Goal: Task Accomplishment & Management: Use online tool/utility

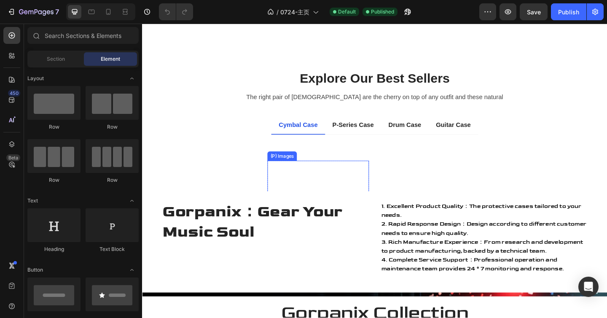
scroll to position [531, 0]
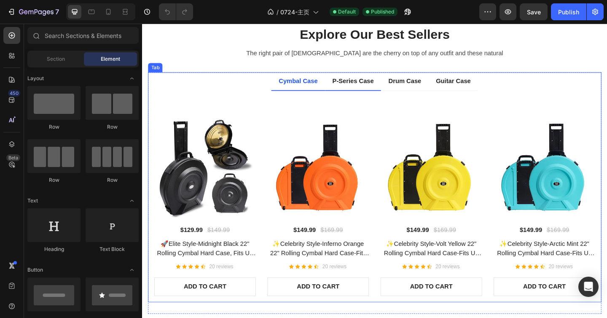
click at [372, 85] on p "P-Series Case" at bounding box center [371, 86] width 45 height 10
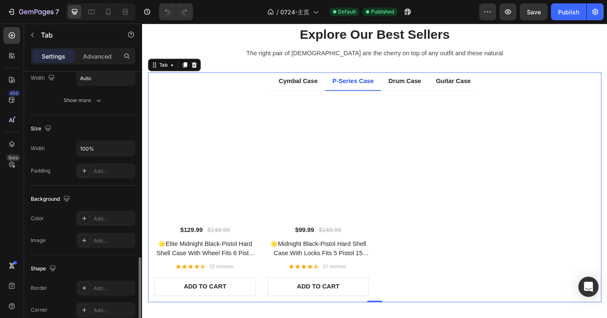
scroll to position [210, 0]
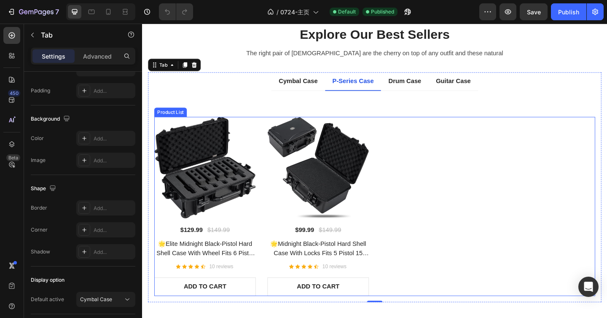
click at [434, 175] on div "(P) Images $129.99 (P) Price (P) Price $149.99 (P) Price (P) Price Row 🌟Elite M…" at bounding box center [395, 222] width 480 height 195
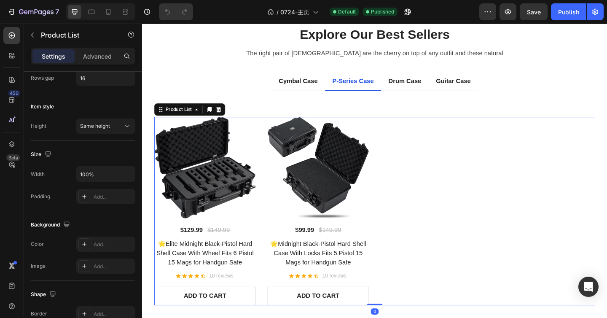
scroll to position [0, 0]
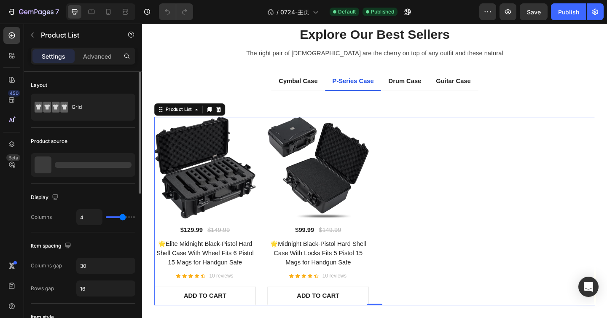
click at [72, 161] on div at bounding box center [83, 165] width 105 height 24
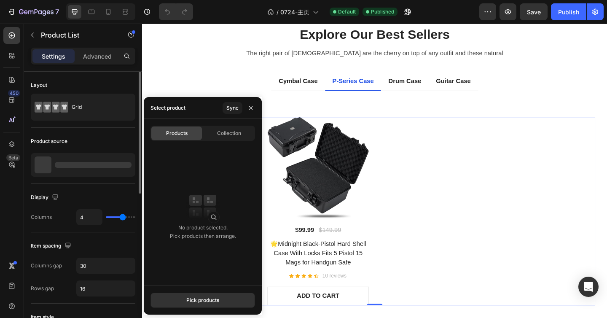
click at [82, 138] on div "Product source" at bounding box center [83, 140] width 105 height 13
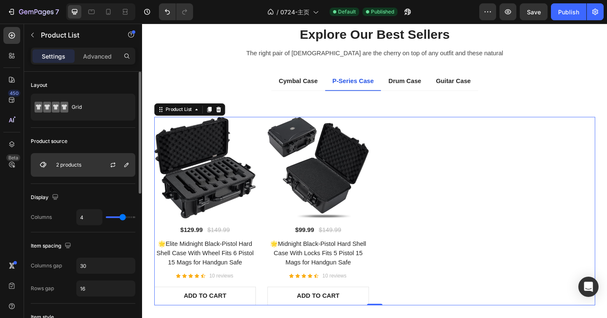
click at [94, 156] on div "2 products" at bounding box center [83, 165] width 105 height 24
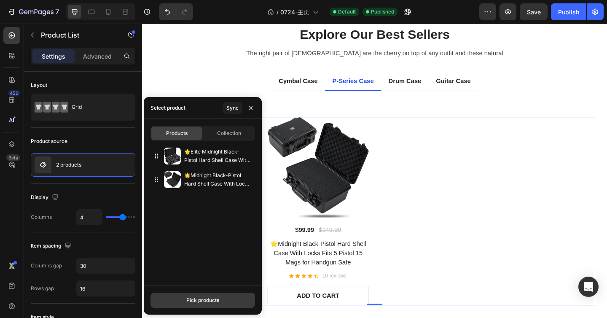
click at [211, 298] on div "Pick products" at bounding box center [202, 300] width 33 height 8
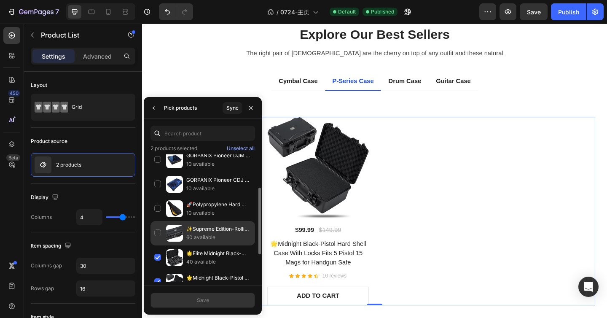
scroll to position [27, 0]
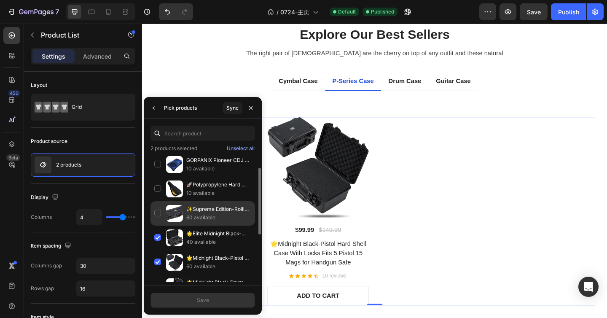
click at [158, 214] on div "✨Supreme Edition-Rolling Long Hard Case With Lock 45 Inch Protective For Camera…" at bounding box center [202, 213] width 105 height 24
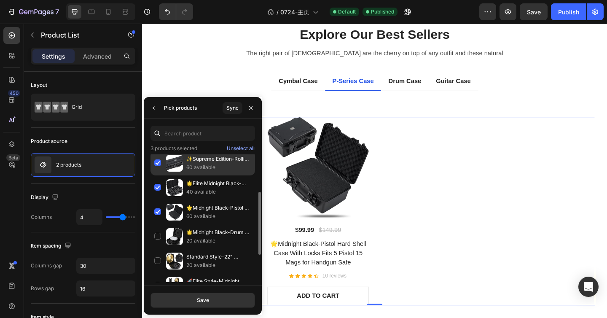
scroll to position [132, 0]
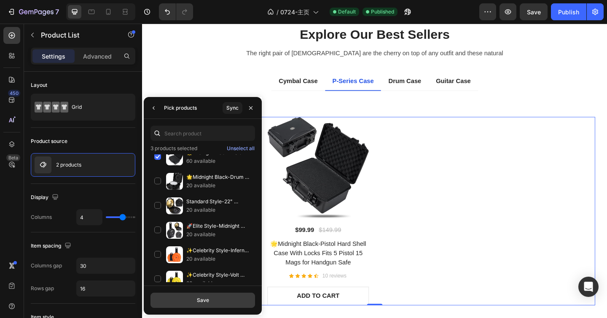
click at [228, 306] on button "Save" at bounding box center [202, 299] width 105 height 15
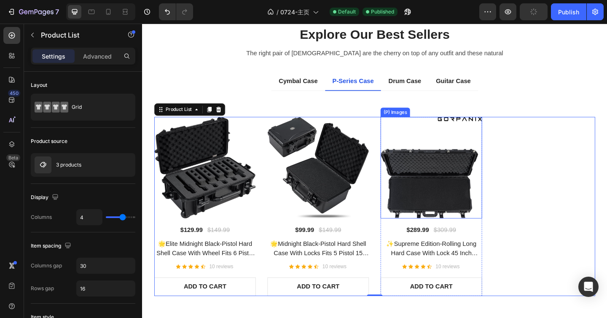
click at [469, 192] on img at bounding box center [456, 180] width 110 height 110
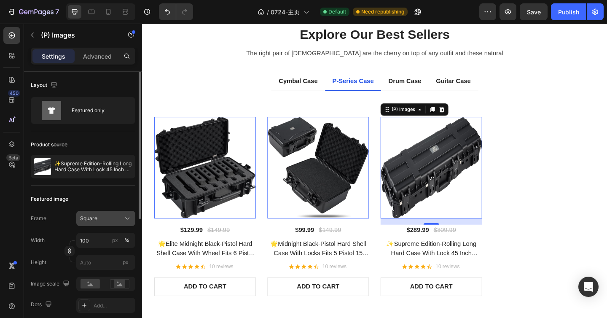
click at [106, 216] on div "Square" at bounding box center [100, 218] width 41 height 8
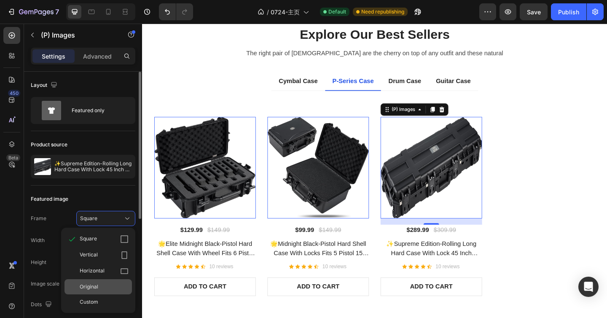
click at [105, 288] on div "Original" at bounding box center [104, 287] width 49 height 8
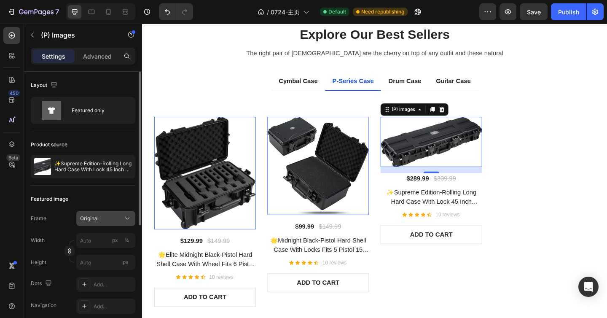
click at [121, 217] on div "Original" at bounding box center [100, 218] width 41 height 8
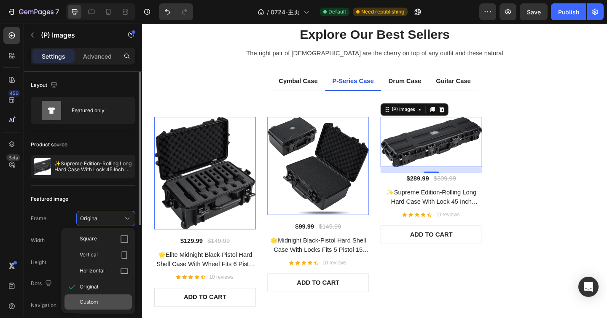
click at [111, 305] on div "Custom" at bounding box center [104, 302] width 49 height 8
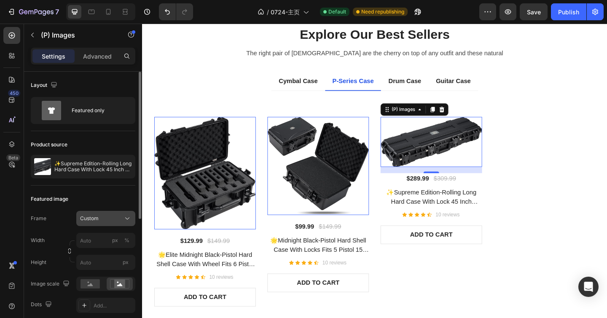
click at [108, 223] on button "Custom" at bounding box center [105, 218] width 59 height 15
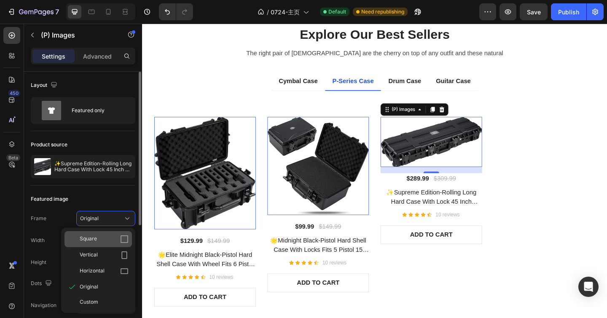
click at [105, 235] on div "Square" at bounding box center [104, 239] width 49 height 8
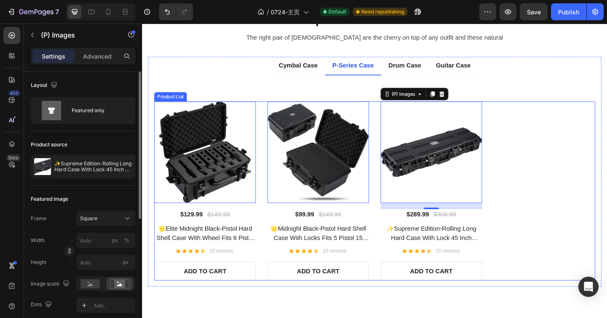
scroll to position [556, 0]
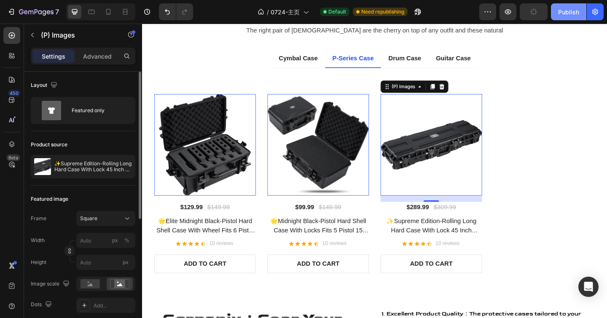
click at [566, 14] on div "Publish" at bounding box center [568, 12] width 21 height 9
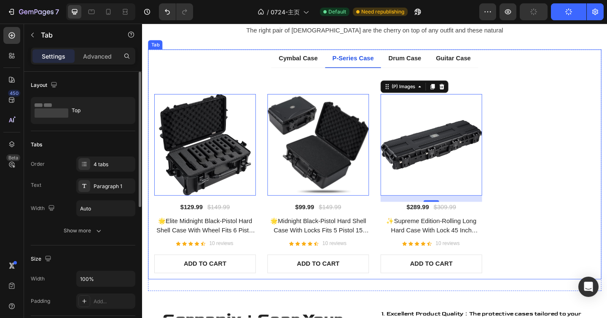
click at [514, 67] on ul "Cymbal Case P-Series Case Drum Case Guitar Case" at bounding box center [394, 62] width 493 height 20
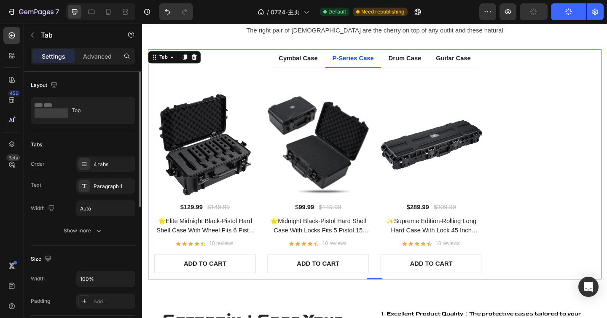
click at [102, 153] on div "Tabs Order 4 tabs Text Paragraph 1 Width Auto Show more" at bounding box center [83, 188] width 105 height 114
click at [103, 155] on div "Tabs Order 4 tabs Text Paragraph 1 Width Auto Show more" at bounding box center [83, 188] width 105 height 114
click at [104, 158] on div "4 tabs" at bounding box center [105, 163] width 59 height 15
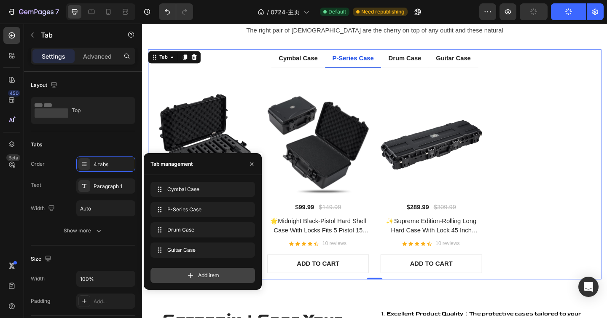
click at [213, 278] on span "Add item" at bounding box center [208, 275] width 21 height 8
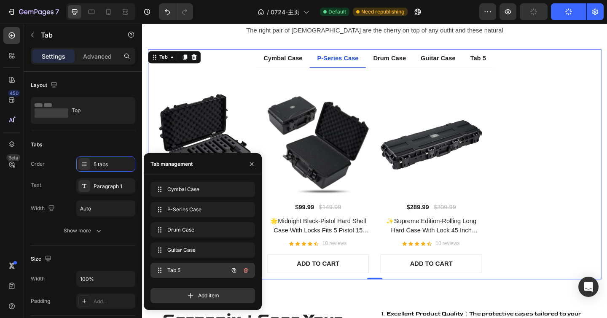
click at [190, 272] on span "Tab 5" at bounding box center [191, 270] width 48 height 8
click at [497, 61] on div "Tab 5" at bounding box center [507, 61] width 20 height 13
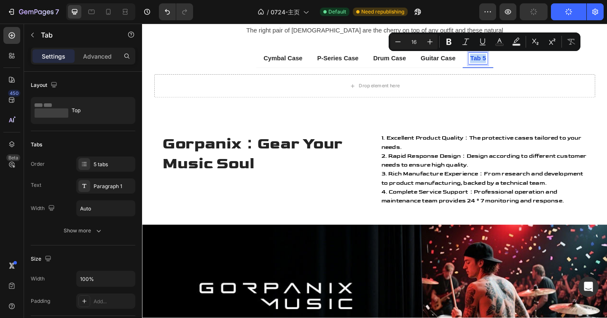
drag, startPoint x: 498, startPoint y: 61, endPoint x: 515, endPoint y: 61, distance: 16.4
click at [515, 61] on p "Tab 5" at bounding box center [507, 61] width 17 height 10
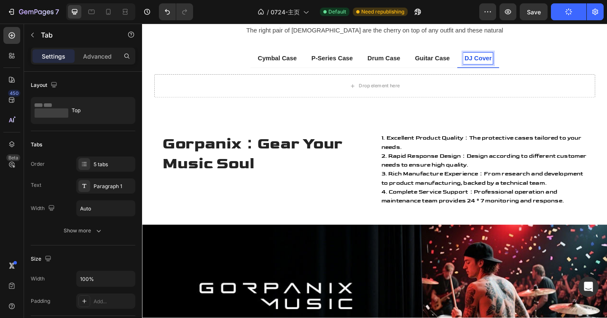
click at [552, 66] on ul "Cymbal Case P-Series Case Drum Case Guitar Case DJ Cover" at bounding box center [394, 62] width 493 height 20
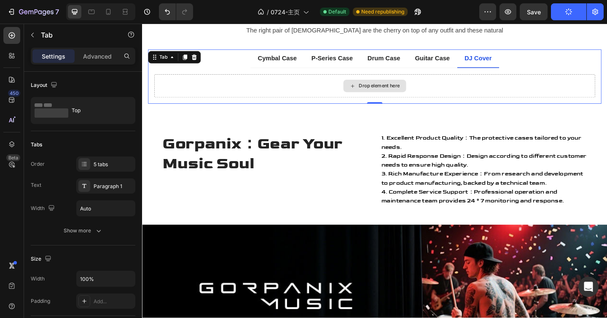
click at [485, 86] on div "Drop element here" at bounding box center [395, 91] width 480 height 25
click at [461, 65] on p "Guitar Case" at bounding box center [458, 61] width 38 height 10
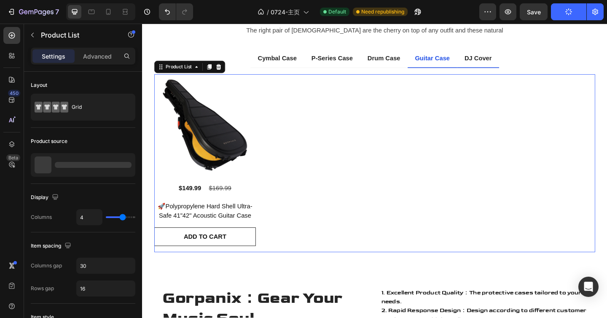
click at [298, 129] on div "Product Images $149.99 Product Price Product Price $169.99 Product Price Produc…" at bounding box center [395, 175] width 480 height 193
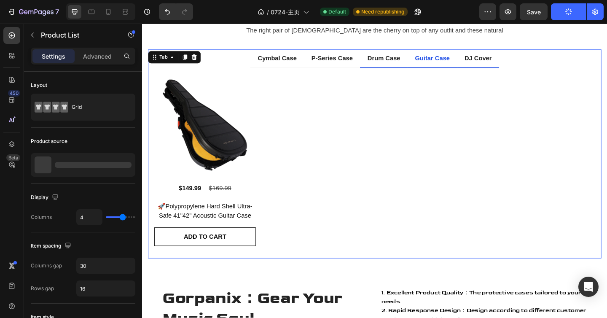
click at [397, 69] on li "Drum Case" at bounding box center [404, 62] width 51 height 20
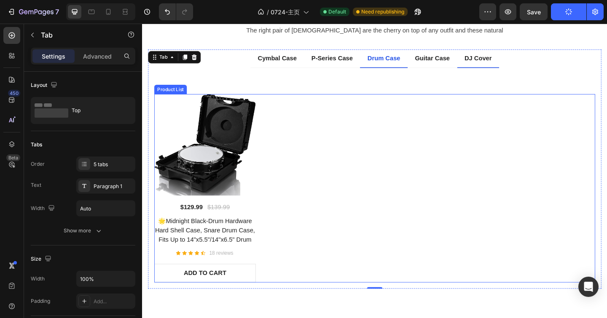
click at [298, 156] on div "(P) Images $129.99 (P) Price (P) Price $139.99 (P) Price (P) Price Row 🌟Midnigh…" at bounding box center [395, 202] width 480 height 205
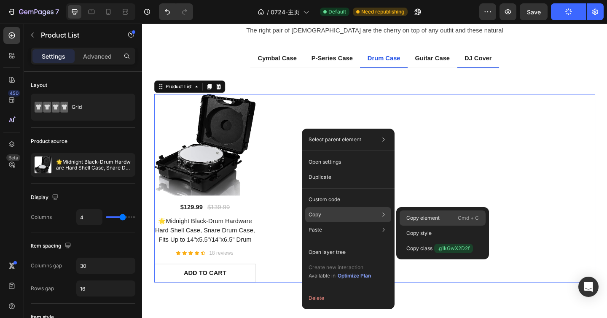
click at [405, 216] on div "Copy element Cmd + C" at bounding box center [442, 217] width 86 height 15
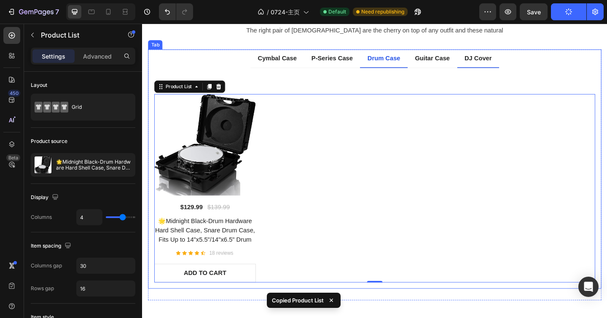
click at [508, 62] on p "DJ Cover" at bounding box center [507, 61] width 29 height 10
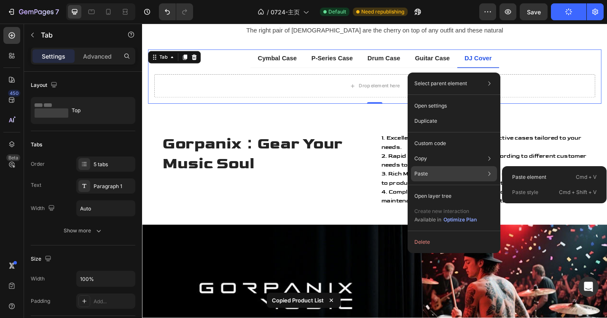
click at [448, 172] on div "Paste Paste element Cmd + V Paste style Cmd + Shift + V" at bounding box center [454, 173] width 86 height 15
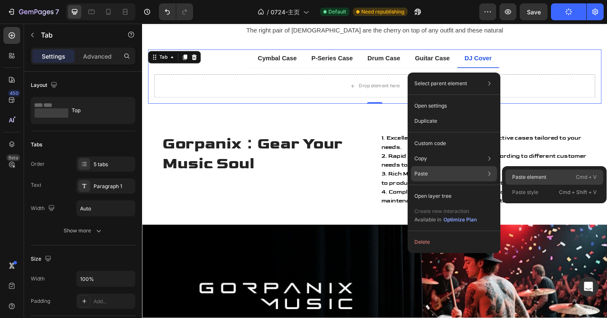
click at [518, 177] on p "Paste element" at bounding box center [529, 177] width 34 height 8
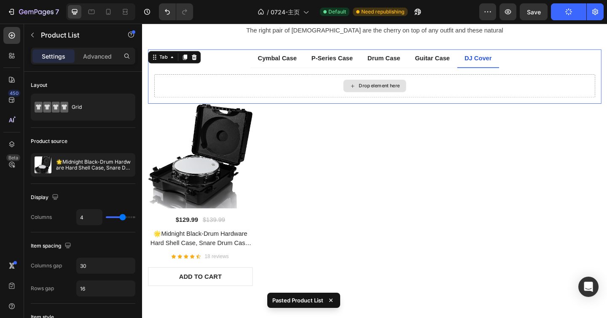
click at [474, 91] on div "Drop element here" at bounding box center [395, 91] width 480 height 25
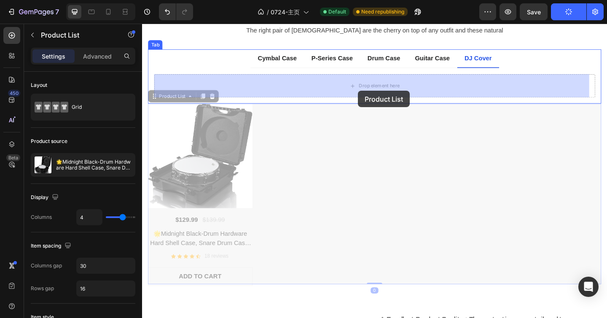
drag, startPoint x: 369, startPoint y: 141, endPoint x: 377, endPoint y: 97, distance: 45.3
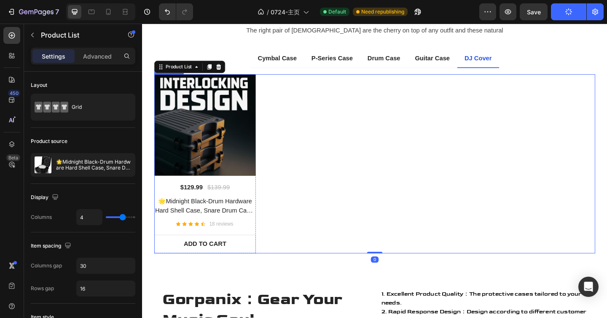
click at [234, 147] on img at bounding box center [210, 134] width 110 height 110
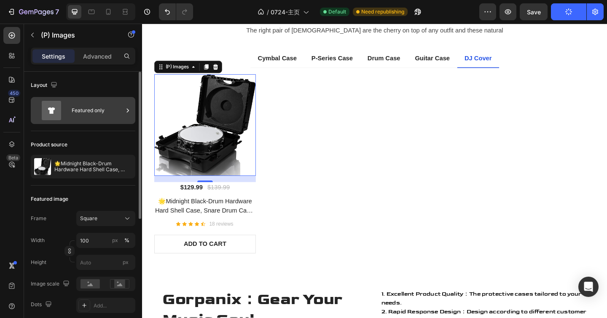
click at [113, 111] on div "Featured only" at bounding box center [97, 110] width 51 height 19
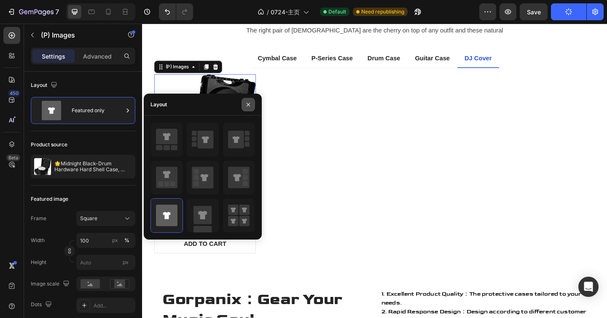
click at [248, 102] on icon "button" at bounding box center [248, 104] width 7 height 7
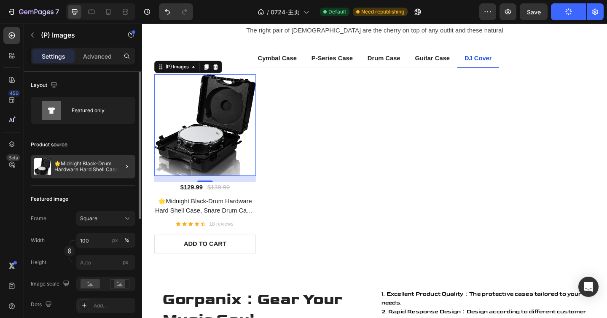
click at [125, 159] on div at bounding box center [124, 167] width 24 height 24
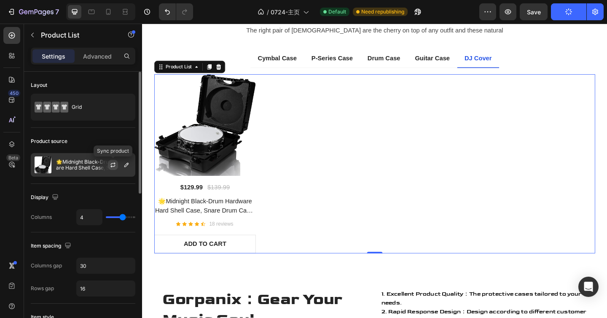
click at [114, 165] on icon "button" at bounding box center [113, 164] width 7 height 7
click at [126, 166] on icon "button" at bounding box center [126, 164] width 7 height 7
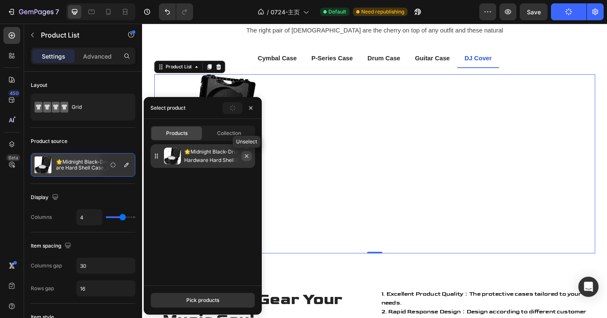
click at [247, 158] on icon "button" at bounding box center [246, 156] width 7 height 7
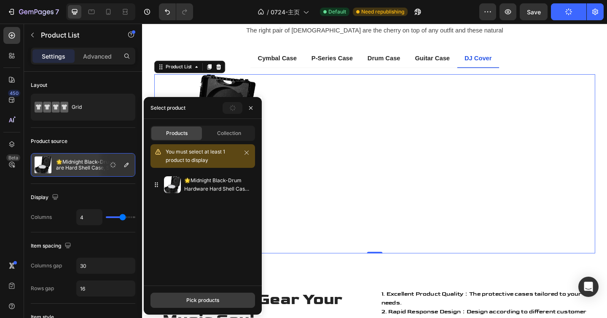
click at [208, 295] on button "Pick products" at bounding box center [202, 299] width 105 height 15
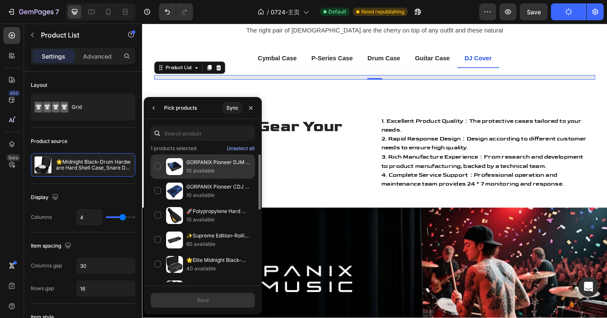
click at [159, 168] on div "GORPANIX Pioneer DJM A9 Cover, Polycarbonate, Dustproof, Water-Resistant, Shock…" at bounding box center [202, 166] width 105 height 24
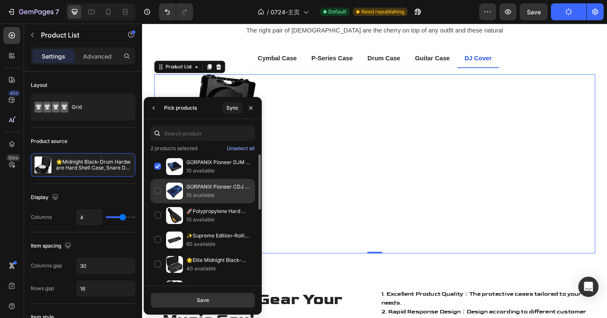
click at [158, 188] on div "GORPANIX Pioneer CDJ 3000 Cover, Polycarbonate, Dustproof, Water-Resistant, Sho…" at bounding box center [202, 191] width 105 height 24
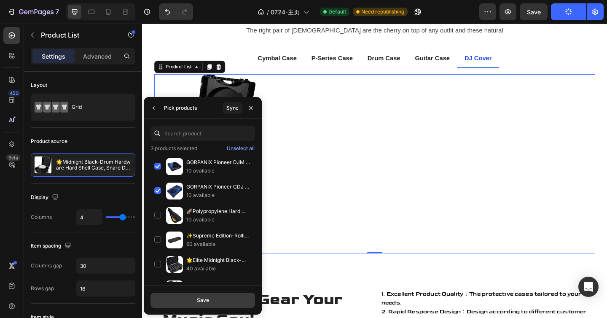
click at [214, 297] on button "Save" at bounding box center [202, 299] width 105 height 15
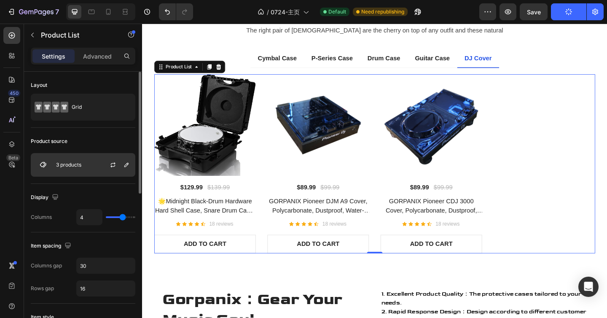
click at [107, 160] on div at bounding box center [116, 164] width 37 height 23
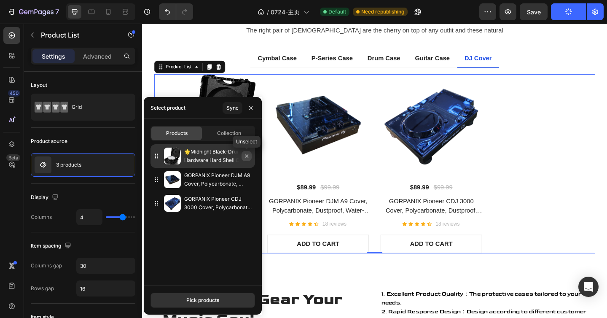
click at [245, 157] on icon "button" at bounding box center [246, 155] width 3 height 3
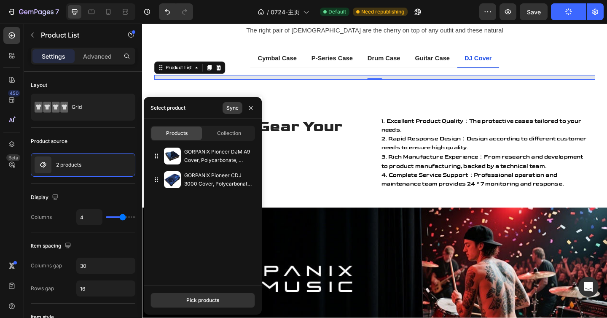
click at [239, 110] on button "Sync" at bounding box center [233, 108] width 20 height 12
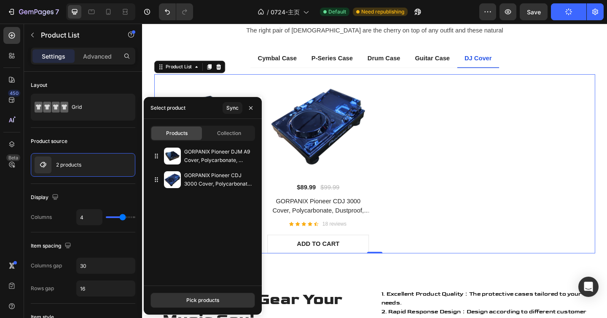
click at [484, 150] on div "(P) Images $89.99 (P) Price (P) Price $99.99 (P) Price (P) Price Row GORPANIX P…" at bounding box center [395, 176] width 480 height 195
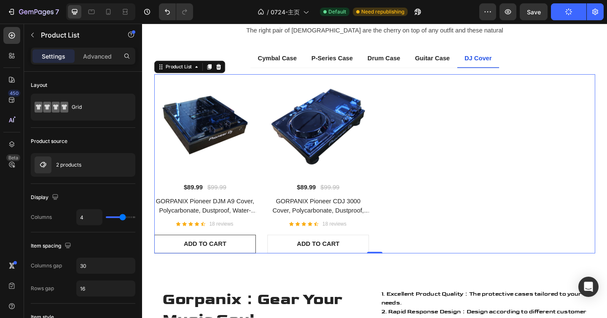
click at [236, 257] on button "ADD TO CART" at bounding box center [210, 263] width 110 height 20
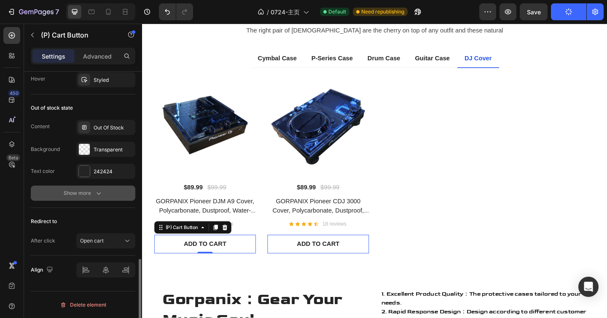
scroll to position [605, 0]
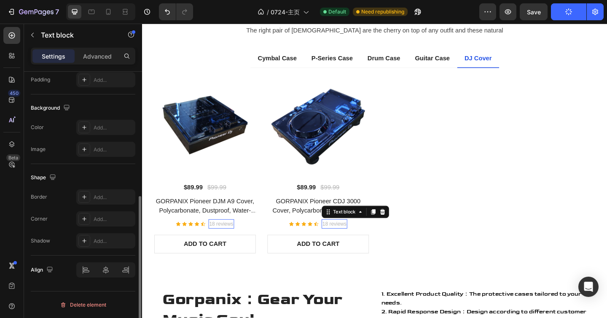
click at [339, 240] on p "18 reviews" at bounding box center [351, 241] width 26 height 8
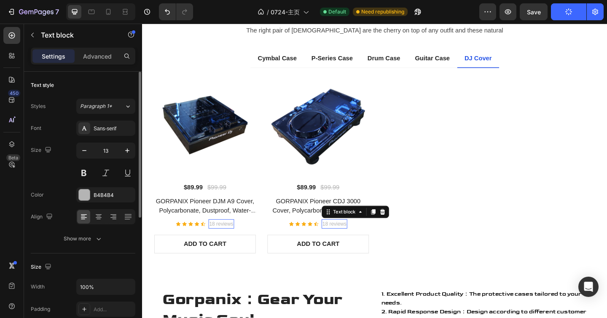
click at [339, 240] on p "18 reviews" at bounding box center [351, 241] width 26 height 8
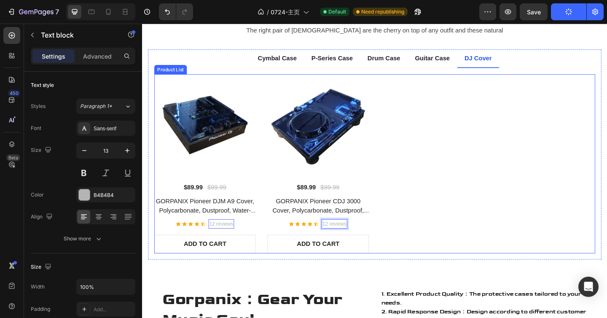
click at [453, 188] on div "(P) Images $89.99 (P) Price (P) Price $99.99 (P) Price (P) Price Row GORPANIX P…" at bounding box center [395, 176] width 480 height 195
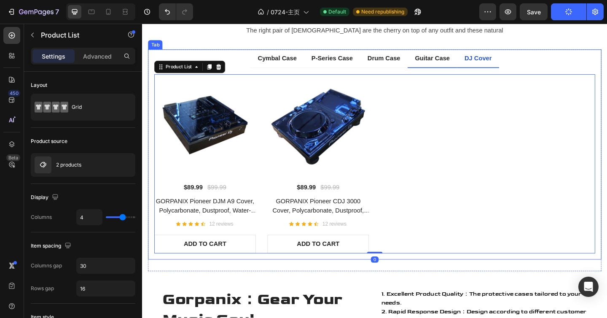
click at [455, 61] on p "Guitar Case" at bounding box center [458, 61] width 38 height 10
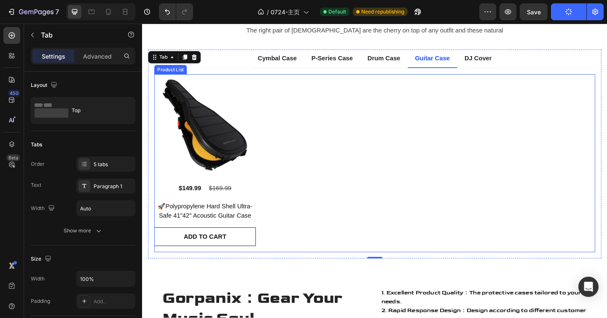
click at [290, 138] on div "Product Images $149.99 Product Price Product Price $169.99 Product Price Produc…" at bounding box center [395, 175] width 480 height 193
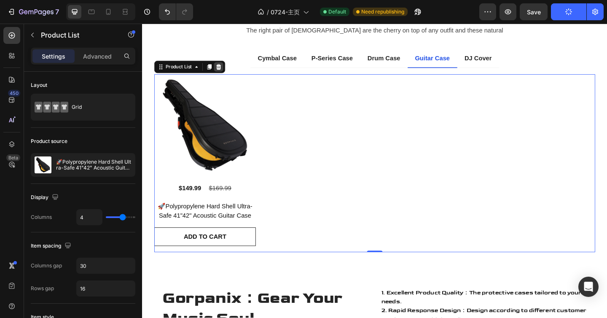
click at [228, 70] on icon at bounding box center [225, 70] width 7 height 7
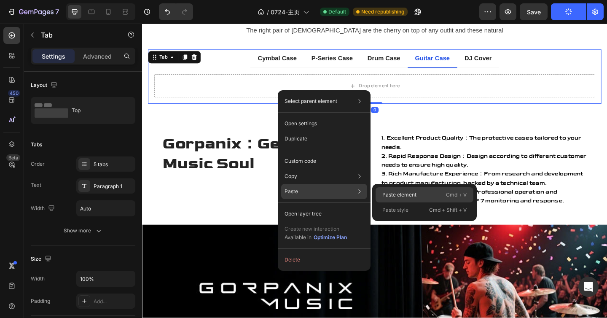
click at [391, 194] on p "Paste element" at bounding box center [399, 195] width 34 height 8
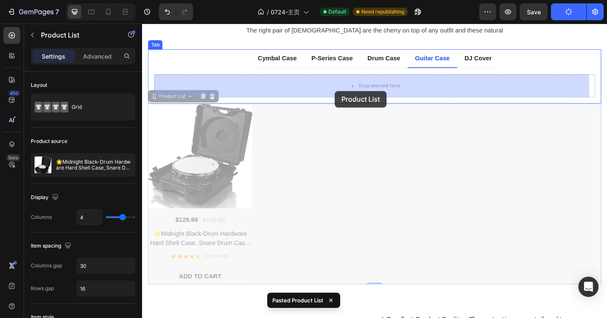
drag, startPoint x: 341, startPoint y: 158, endPoint x: 351, endPoint y: 97, distance: 61.6
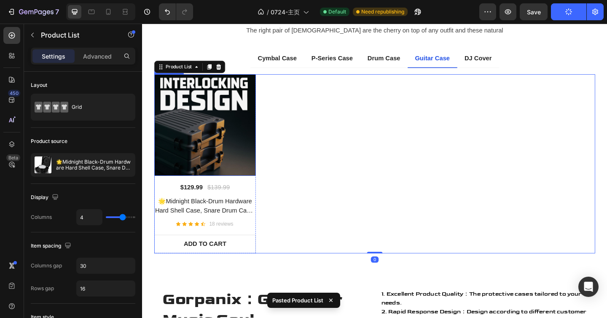
click at [223, 143] on img at bounding box center [210, 134] width 110 height 110
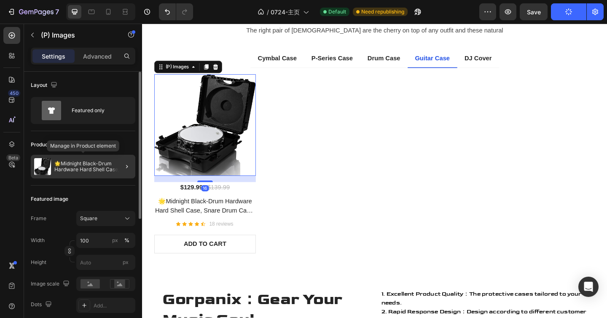
click at [101, 168] on p "🌟Midnight Black-Drum Hardware Hard Shell Case, Snare Drum Case, Fits Up to 14"x…" at bounding box center [93, 167] width 78 height 12
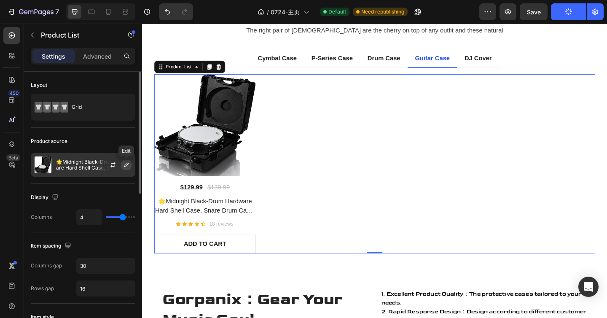
click at [123, 166] on icon "button" at bounding box center [126, 164] width 7 height 7
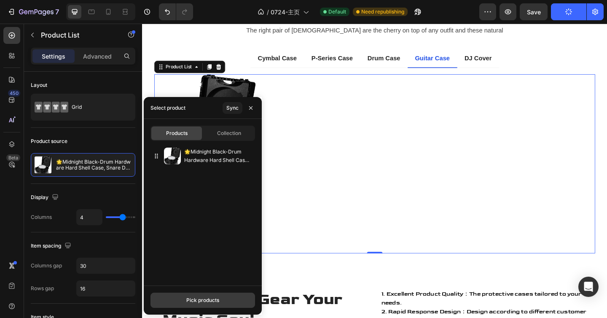
click at [193, 301] on div "Pick products" at bounding box center [202, 300] width 33 height 8
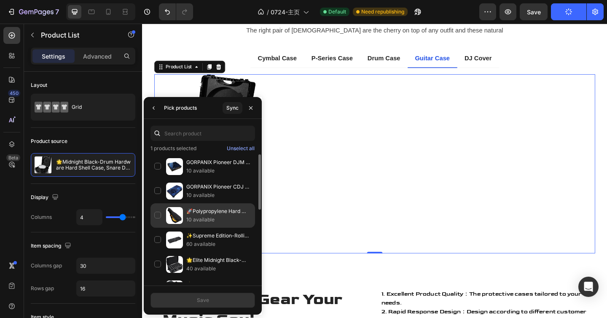
click at [154, 217] on div "🚀Polypropylene Hard Shell Ultra-Safe 41"42" Acoustic Guitar Case 10 available" at bounding box center [202, 215] width 105 height 24
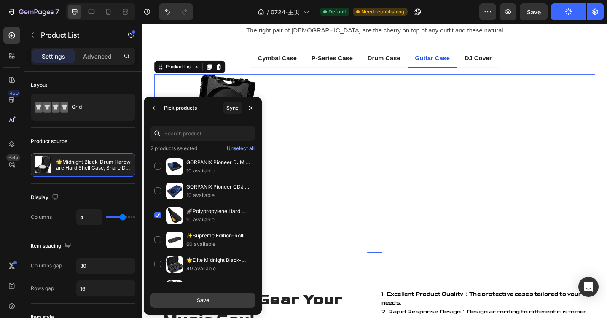
click at [197, 304] on button "Save" at bounding box center [202, 299] width 105 height 15
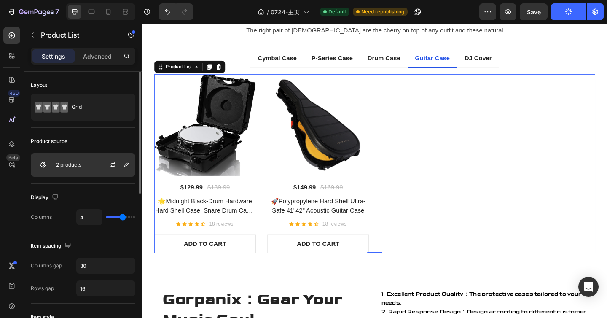
click at [87, 166] on div "2 products" at bounding box center [83, 165] width 105 height 24
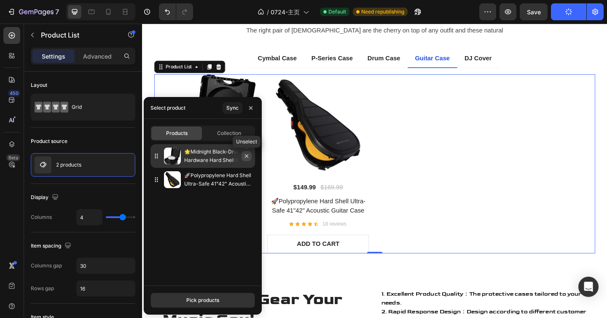
click at [247, 156] on icon "button" at bounding box center [246, 155] width 3 height 3
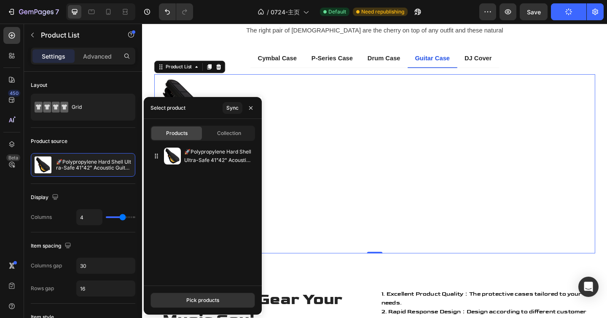
click at [391, 139] on div "(P) Images $149.99 (P) Price (P) Price $169.99 (P) Price (P) Price Row 🚀Polypro…" at bounding box center [395, 176] width 480 height 195
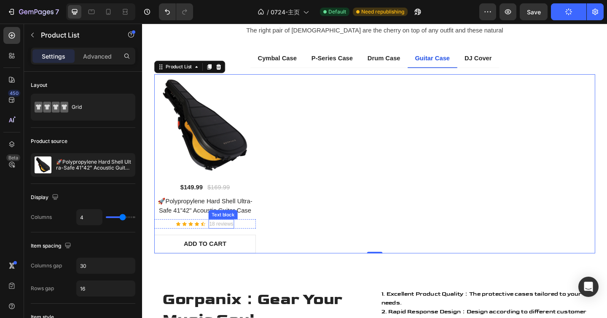
click at [219, 240] on p "18 reviews" at bounding box center [228, 241] width 26 height 8
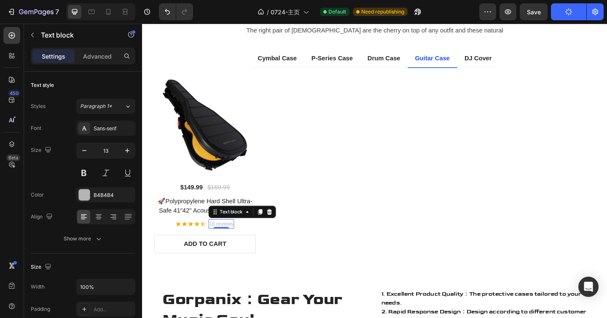
click at [219, 240] on p "18 reviews" at bounding box center [228, 241] width 26 height 8
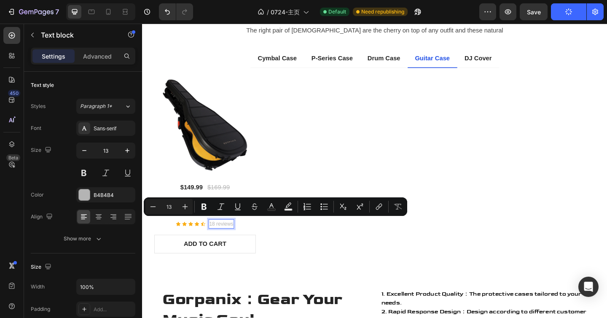
click at [217, 240] on p "18 reviews" at bounding box center [228, 241] width 26 height 8
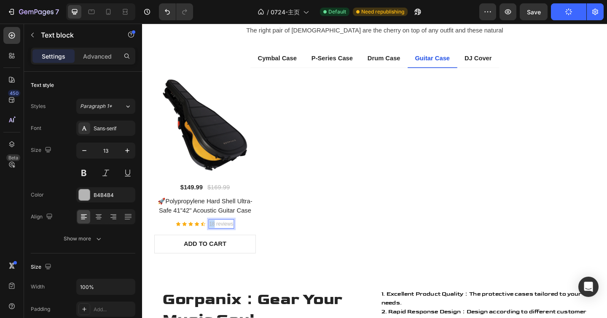
click at [217, 240] on p "18 reviews" at bounding box center [228, 241] width 26 height 8
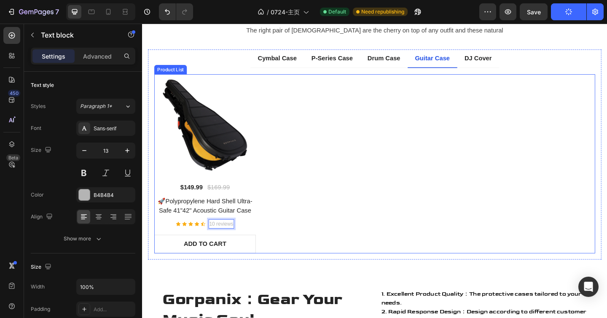
click at [357, 198] on div "(P) Images $149.99 (P) Price (P) Price $169.99 (P) Price (P) Price Row 🚀Polypro…" at bounding box center [395, 176] width 480 height 195
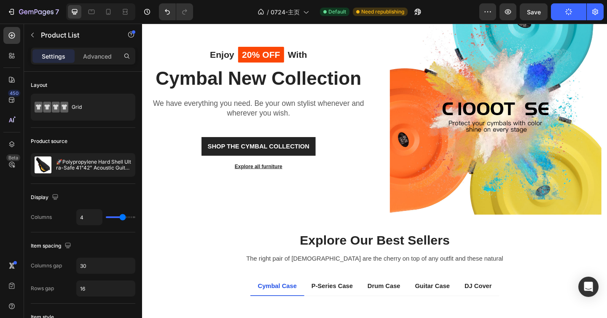
scroll to position [415, 0]
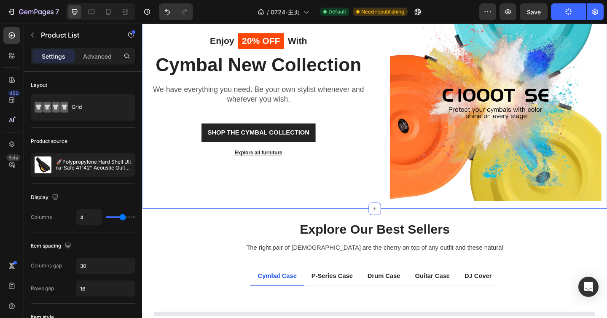
click at [344, 216] on div "Enjoy Text block 20% OFF Text block Row With Text block Row Cymbal New Collecti…" at bounding box center [395, 99] width 506 height 251
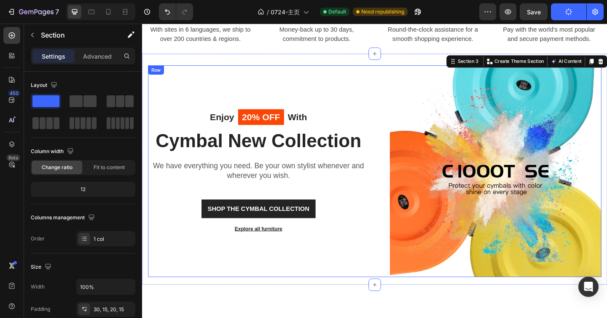
scroll to position [252, 0]
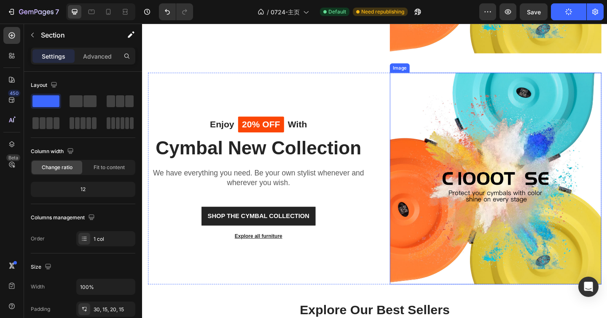
scroll to position [583, 0]
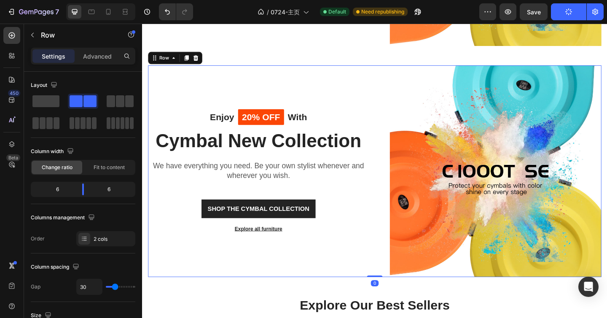
click at [379, 86] on div "Enjoy Text block 20% OFF Text block Row With Text block Row Cymbal New Collecti…" at bounding box center [268, 184] width 240 height 230
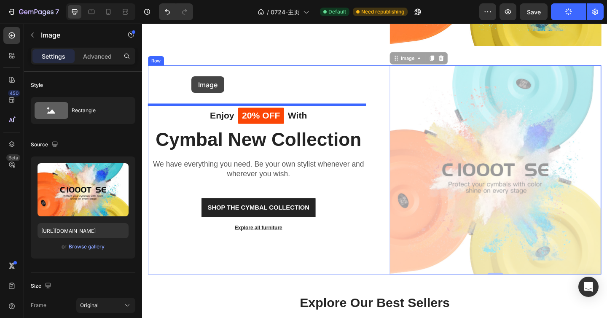
drag, startPoint x: 464, startPoint y: 120, endPoint x: 195, endPoint y: 81, distance: 272.5
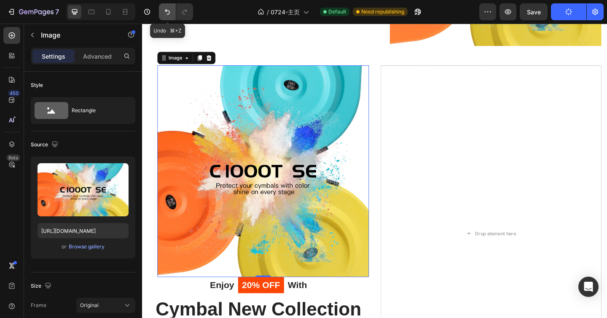
click at [168, 18] on button "Undo/Redo" at bounding box center [167, 11] width 17 height 17
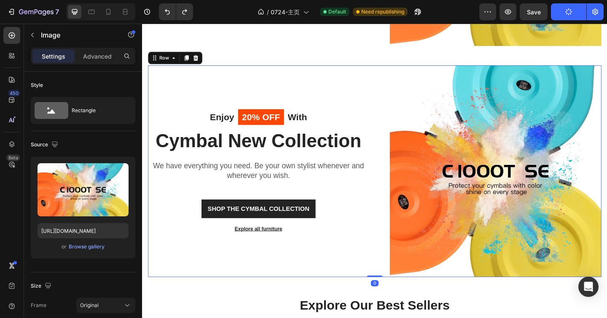
click at [327, 94] on div "Enjoy Text block 20% OFF Text block Row With Text block Row Cymbal New Collecti…" at bounding box center [268, 184] width 240 height 230
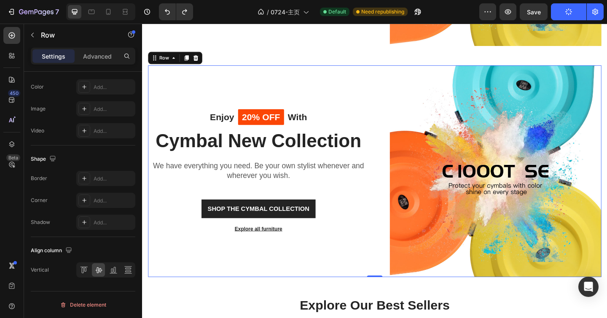
scroll to position [0, 0]
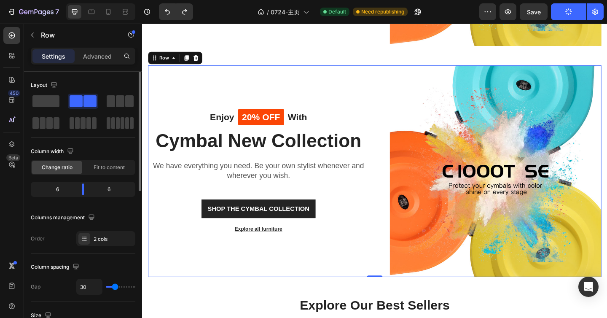
click at [85, 64] on div "Settings Advanced" at bounding box center [83, 60] width 118 height 24
click at [89, 62] on div "Advanced" at bounding box center [97, 55] width 42 height 13
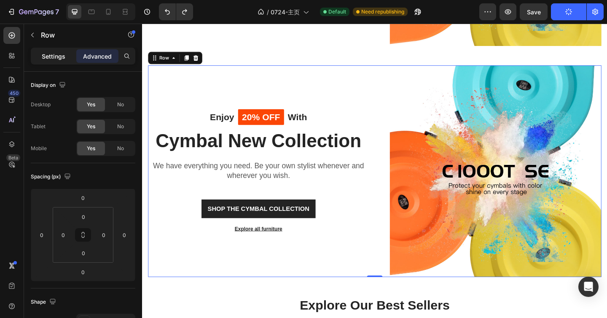
click at [55, 58] on p "Settings" at bounding box center [54, 56] width 24 height 9
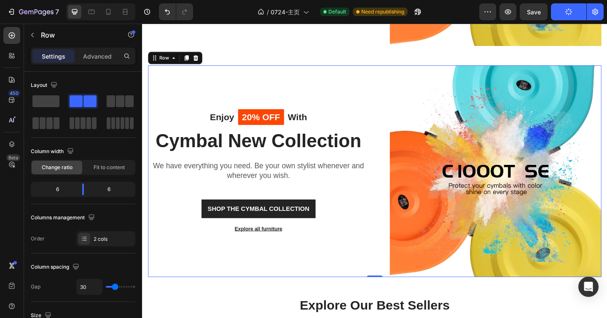
click at [347, 92] on div "Enjoy Text block 20% OFF Text block Row With Text block Row Cymbal New Collecti…" at bounding box center [268, 184] width 240 height 230
click at [293, 104] on div "Enjoy Text block 20% OFF Text block Row With Text block Row Cymbal New Collecti…" at bounding box center [268, 184] width 240 height 230
click at [247, 92] on div "Enjoy Text block 20% OFF Text block Row With Text block Row Cymbal New Collecti…" at bounding box center [268, 184] width 240 height 230
click at [203, 59] on icon at bounding box center [200, 61] width 7 height 7
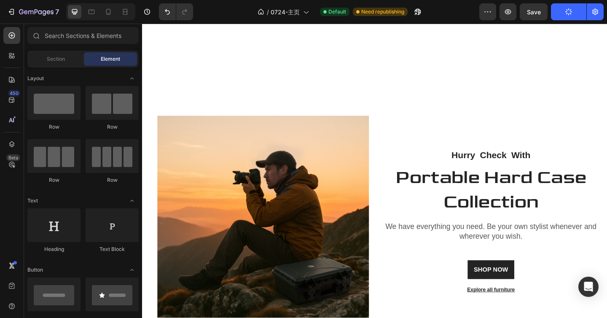
scroll to position [1867, 0]
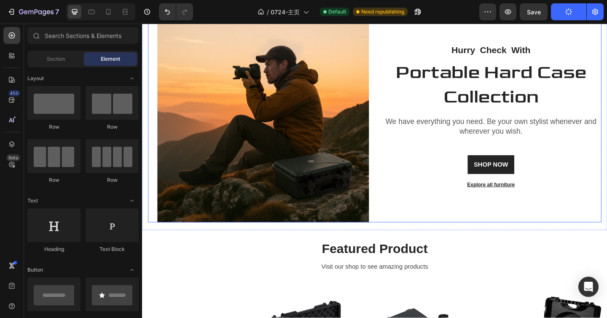
click at [429, 105] on div "Hurry Text block Check Text block With Text block Row Portable Hard Case Collec…" at bounding box center [521, 125] width 240 height 230
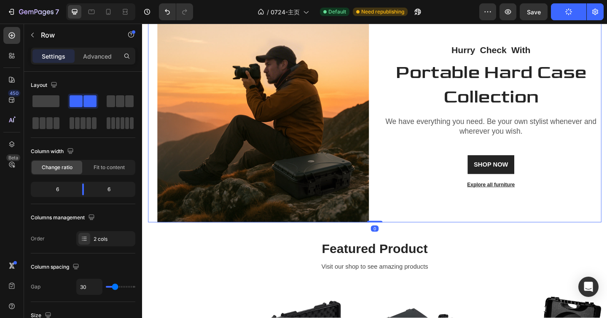
click at [192, 7] on div at bounding box center [190, 2] width 10 height 10
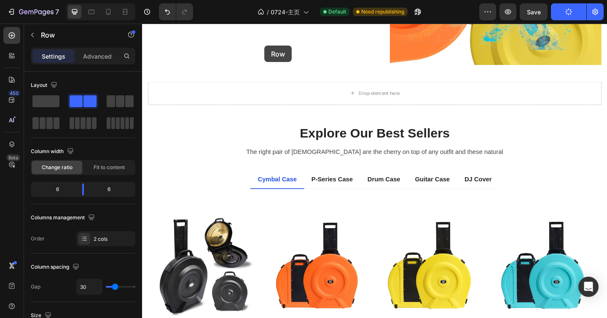
scroll to position [528, 0]
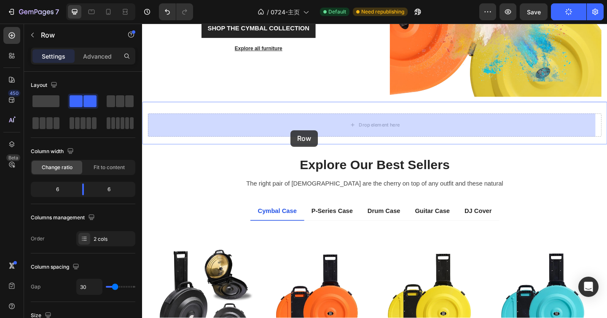
drag, startPoint x: 157, startPoint y: 46, endPoint x: 303, endPoint y: 139, distance: 173.8
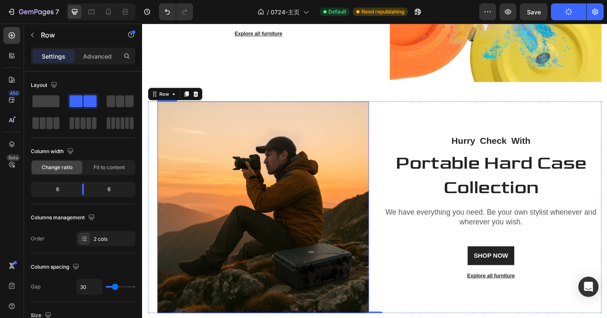
scroll to position [550, 0]
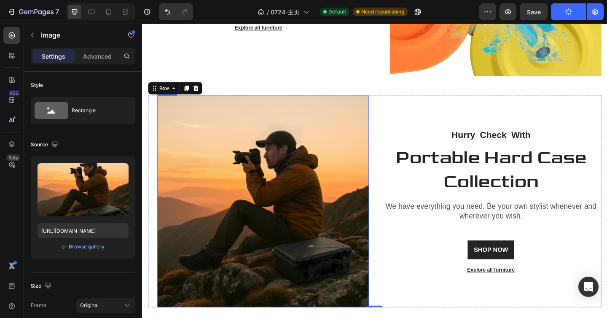
click at [307, 174] on img at bounding box center [273, 217] width 230 height 230
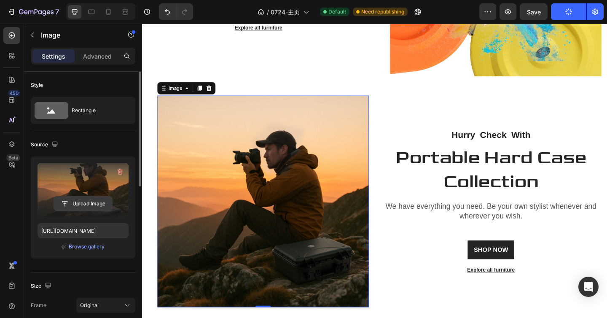
click at [91, 204] on input "file" at bounding box center [83, 203] width 58 height 14
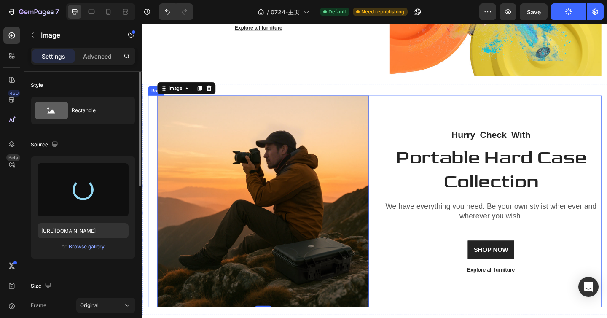
type input "[URL][DOMAIN_NAME]"
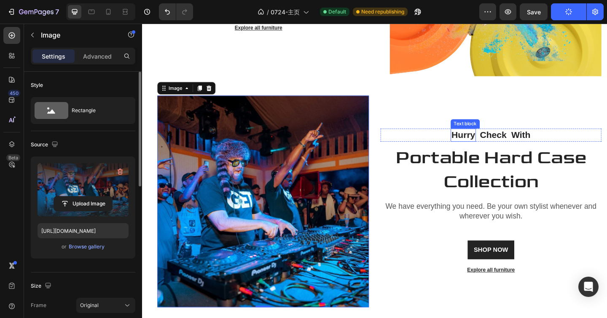
click at [494, 140] on p "Hurry" at bounding box center [491, 145] width 26 height 13
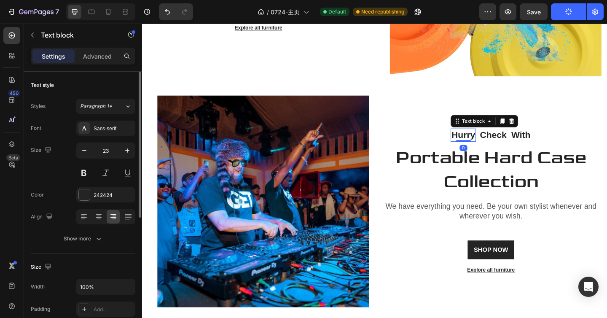
click at [494, 140] on p "Hurry" at bounding box center [491, 145] width 26 height 13
click at [524, 143] on p "Check" at bounding box center [522, 145] width 29 height 13
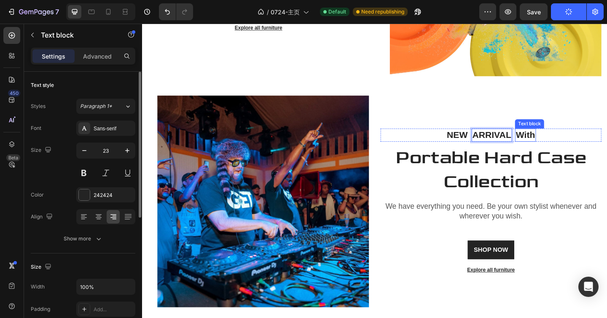
click at [552, 139] on p "With" at bounding box center [558, 145] width 21 height 13
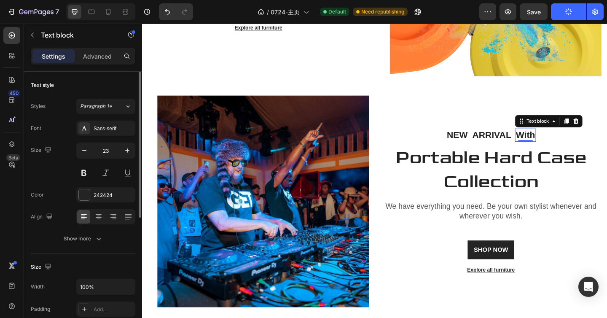
click at [552, 139] on p "With" at bounding box center [558, 145] width 21 height 13
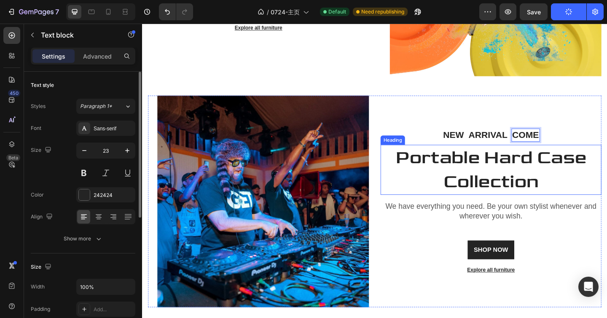
click at [507, 163] on h2 "Portable Hard Case Collection" at bounding box center [521, 183] width 240 height 54
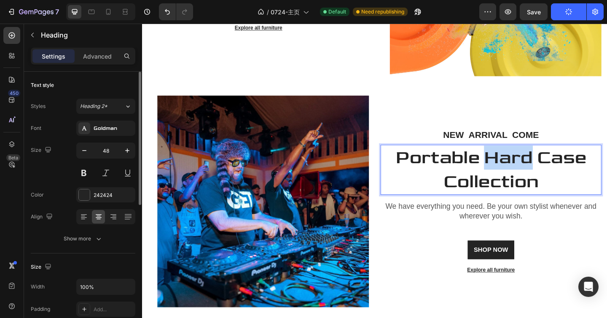
click at [507, 163] on h2 "Portable Hard Case Collection" at bounding box center [521, 183] width 240 height 54
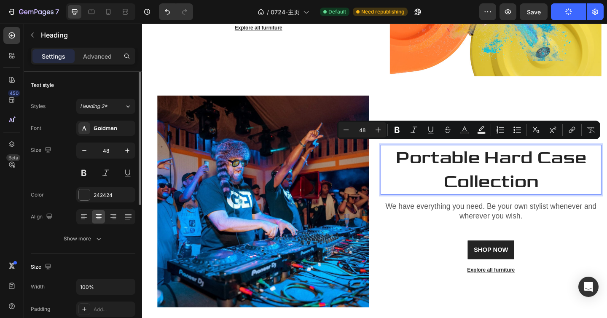
click at [488, 166] on p "Portable Hard Case Collection" at bounding box center [521, 182] width 239 height 53
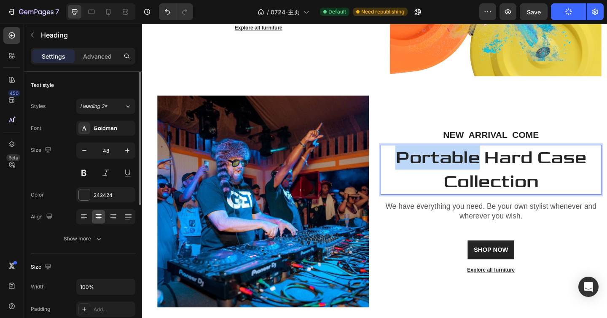
click at [488, 166] on p "Portable Hard Case Collection" at bounding box center [521, 182] width 239 height 53
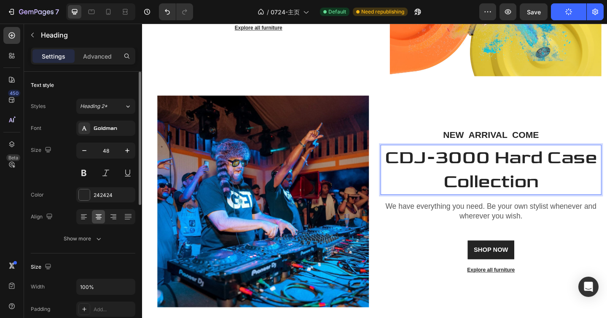
click at [522, 162] on p "CDJ-3000 Hard Case Collection" at bounding box center [521, 182] width 239 height 53
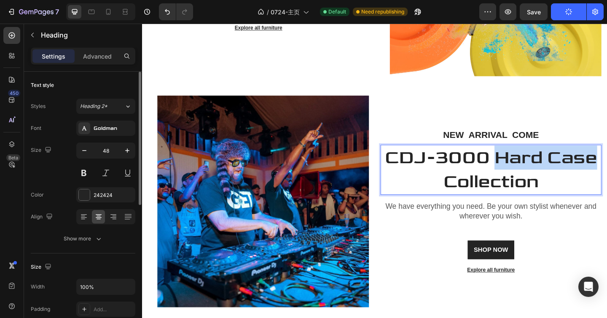
drag, startPoint x: 526, startPoint y: 165, endPoint x: 627, endPoint y: 166, distance: 100.7
click at [606, 166] on p "CDJ-3000 Hard Case Collection" at bounding box center [521, 182] width 239 height 53
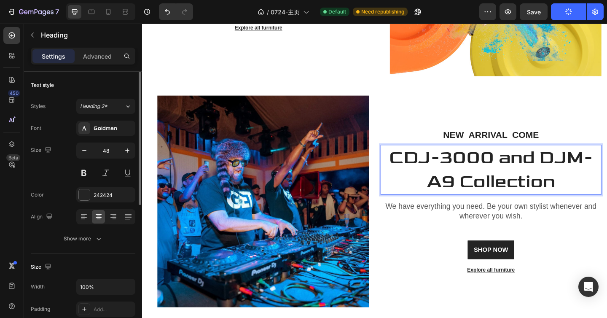
click at [534, 189] on p "CDJ-3000 and DJM-A9 Collection" at bounding box center [521, 182] width 239 height 53
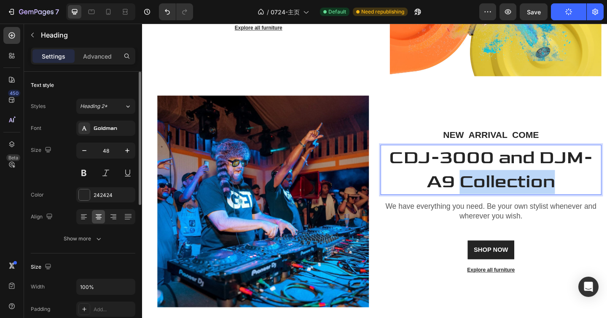
click at [534, 189] on p "CDJ-3000 and DJM-A9 Collection" at bounding box center [521, 182] width 239 height 53
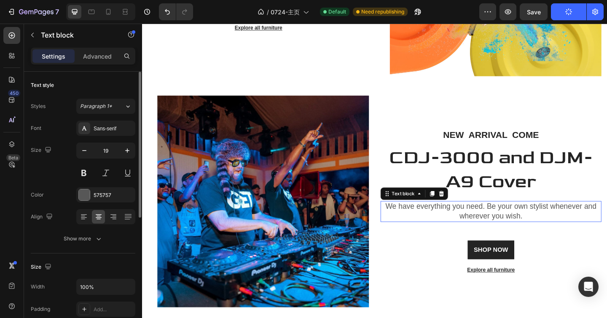
click at [532, 221] on p "We have everything you need. Be your own stylist whenever and wherever you wish." at bounding box center [521, 227] width 239 height 21
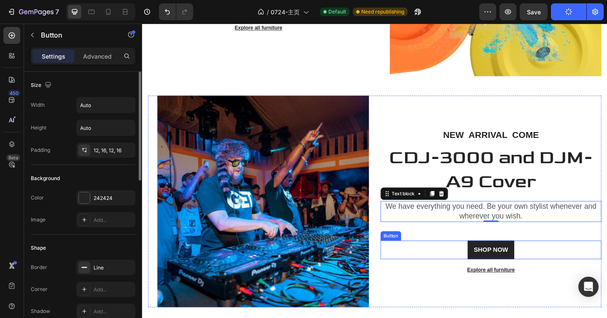
click at [555, 268] on div "SHOP NOW Button" at bounding box center [521, 270] width 240 height 20
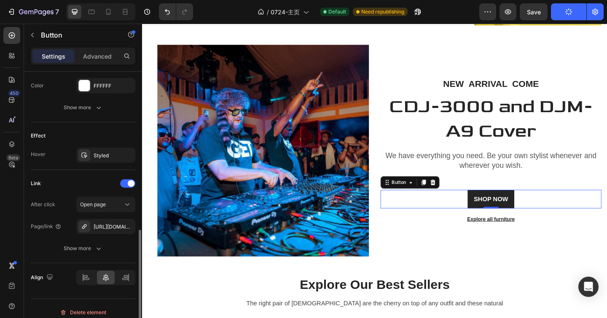
scroll to position [400, 0]
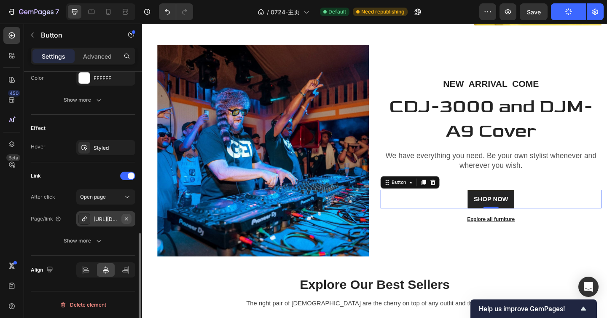
click at [126, 220] on icon "button" at bounding box center [126, 218] width 7 height 7
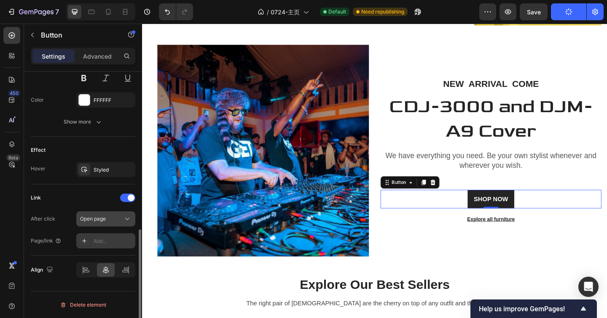
scroll to position [378, 0]
click at [104, 238] on div "Add..." at bounding box center [114, 241] width 40 height 8
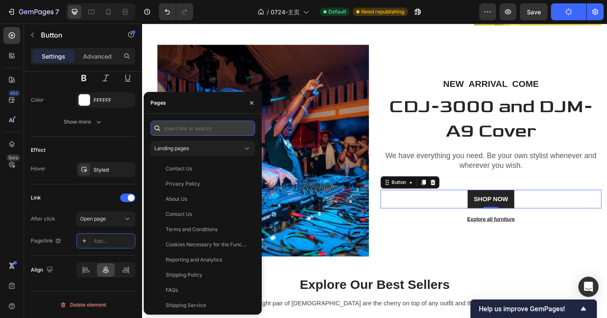
click at [191, 127] on input "text" at bounding box center [202, 128] width 105 height 15
paste input "[URL][DOMAIN_NAME]"
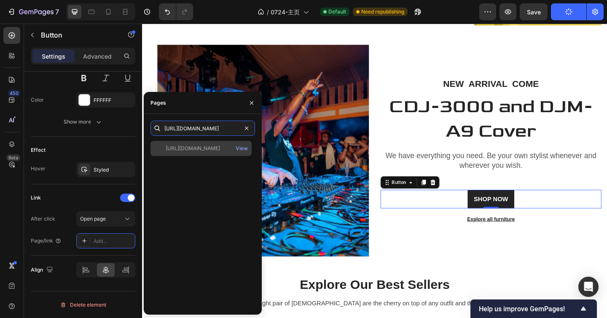
type input "[URL][DOMAIN_NAME]"
click at [207, 143] on div "[URL][DOMAIN_NAME] View" at bounding box center [200, 148] width 101 height 15
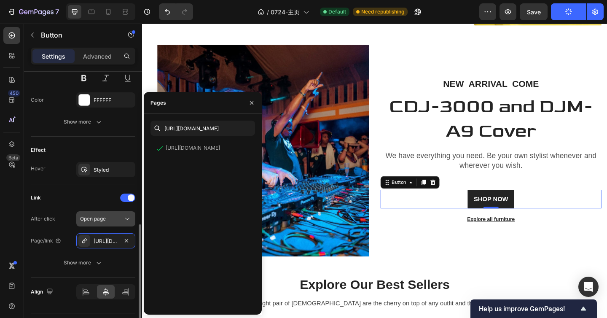
click at [113, 218] on div "Open page" at bounding box center [101, 219] width 43 height 8
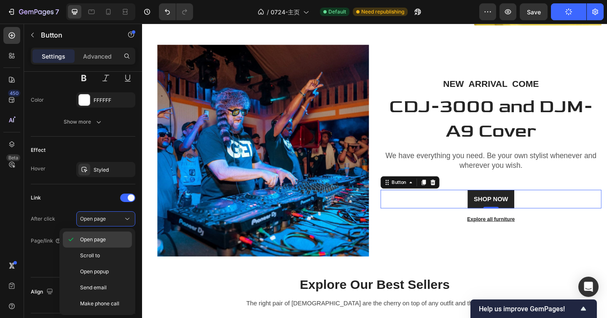
click at [110, 243] on div "Open page" at bounding box center [97, 239] width 69 height 16
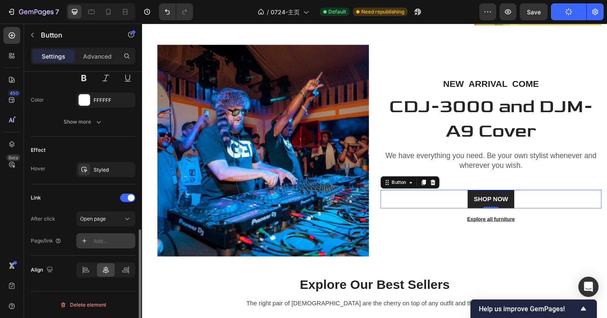
click at [118, 244] on div "Add..." at bounding box center [105, 240] width 59 height 15
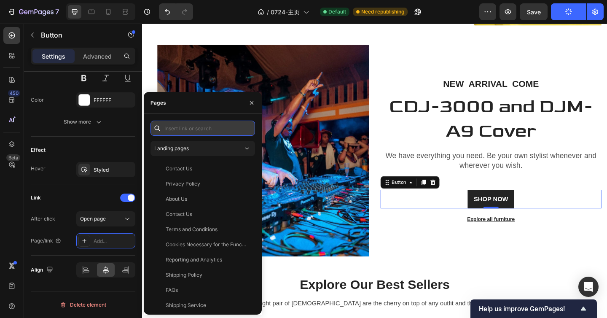
paste input "[URL][DOMAIN_NAME]"
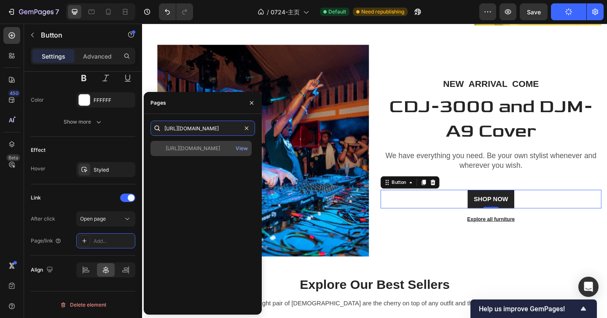
scroll to position [0, 80]
type input "[URL][DOMAIN_NAME]"
click at [196, 154] on div "[URL][DOMAIN_NAME] View" at bounding box center [200, 148] width 101 height 15
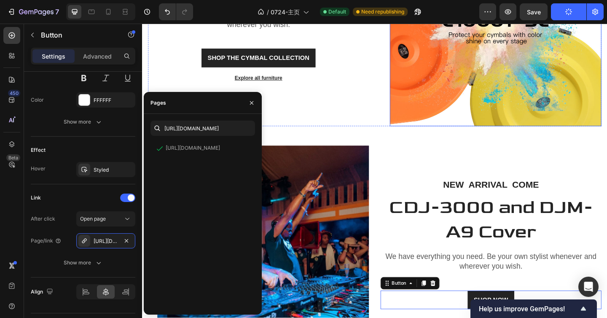
scroll to position [418, 0]
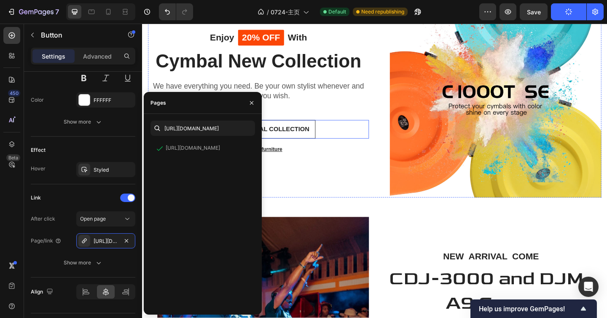
click at [326, 136] on link "SHOP THE CYMBAL COLLECTION" at bounding box center [268, 139] width 124 height 20
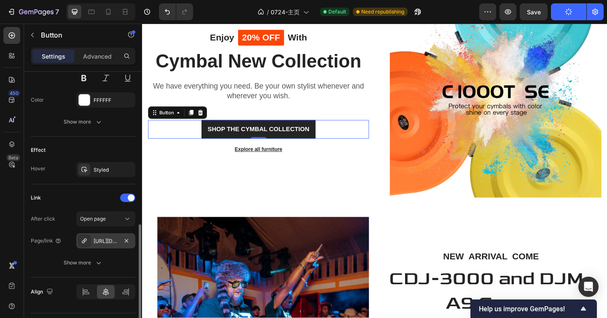
click at [107, 243] on div "[URL][DOMAIN_NAME]" at bounding box center [106, 241] width 24 height 8
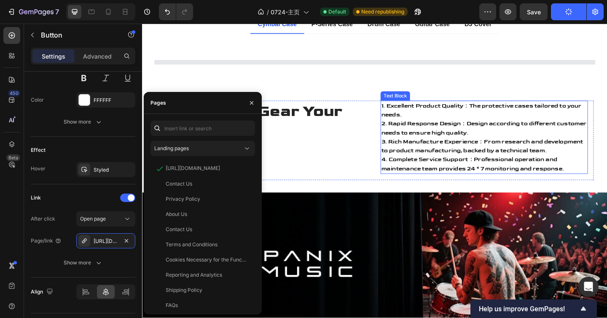
scroll to position [782, 0]
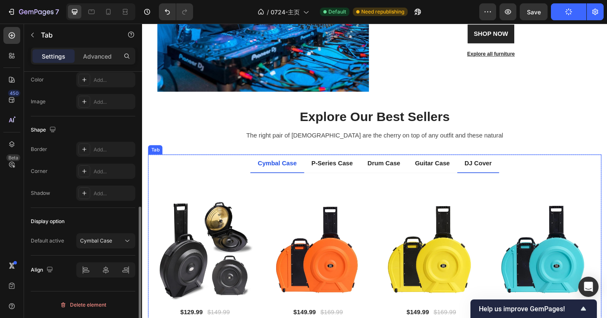
click at [502, 178] on p "DJ Cover" at bounding box center [507, 176] width 29 height 10
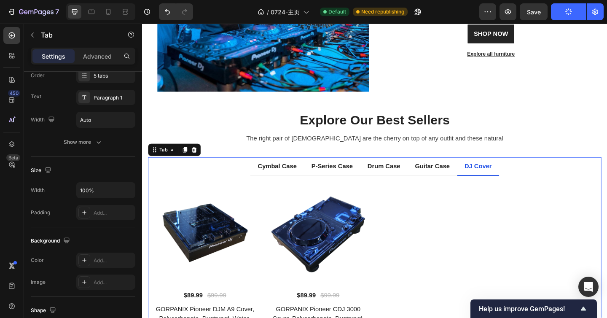
scroll to position [269, 0]
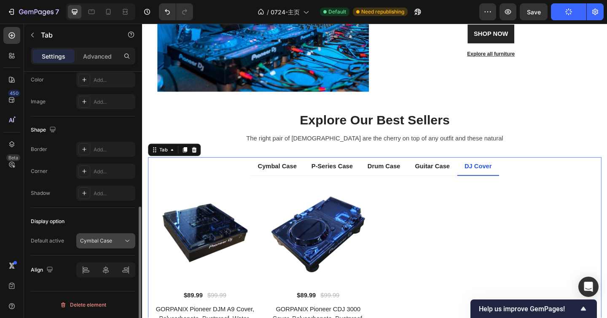
click at [123, 240] on icon at bounding box center [127, 240] width 8 height 8
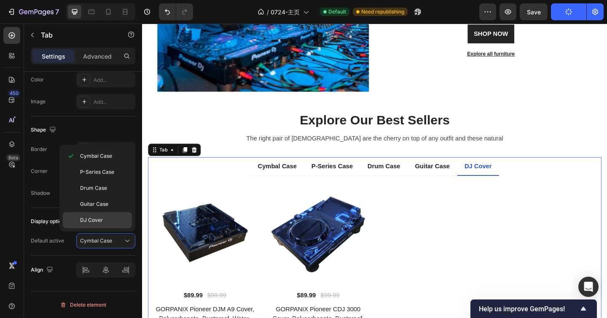
click at [124, 222] on p "DJ Cover" at bounding box center [104, 220] width 48 height 8
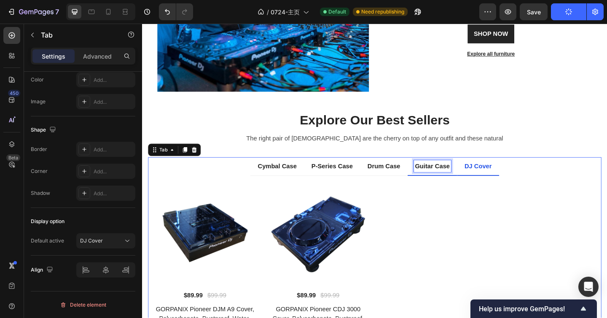
click at [471, 172] on div "Guitar Case" at bounding box center [457, 178] width 40 height 13
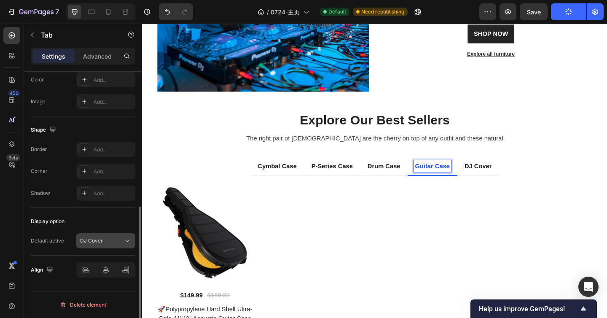
click at [113, 241] on div "DJ Cover" at bounding box center [101, 241] width 43 height 8
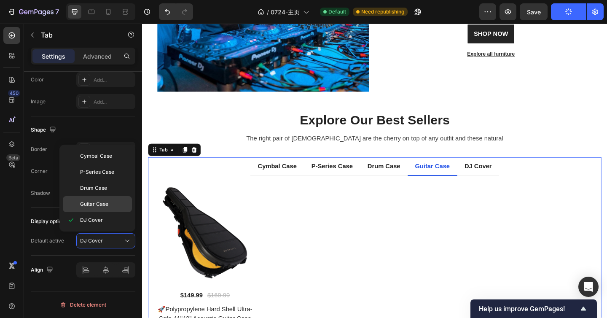
click at [112, 207] on p "Guitar Case" at bounding box center [104, 204] width 48 height 8
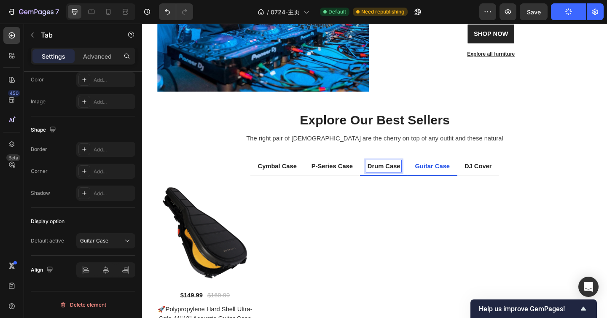
click at [395, 177] on p "Drum Case" at bounding box center [404, 179] width 35 height 10
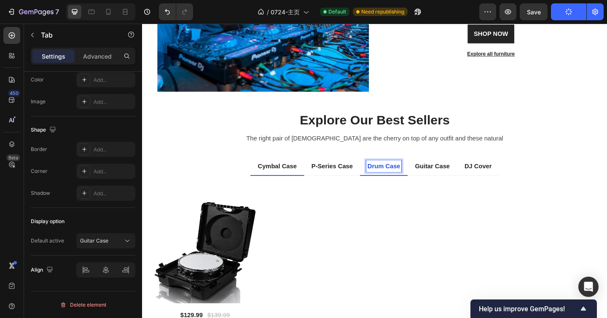
click at [281, 182] on li "Cymbal Case" at bounding box center [289, 179] width 59 height 20
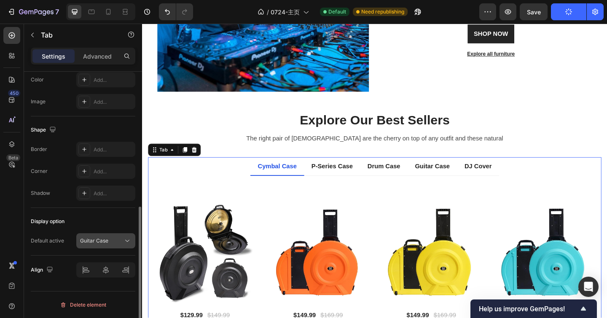
click at [122, 242] on div "Guitar Case" at bounding box center [101, 241] width 43 height 8
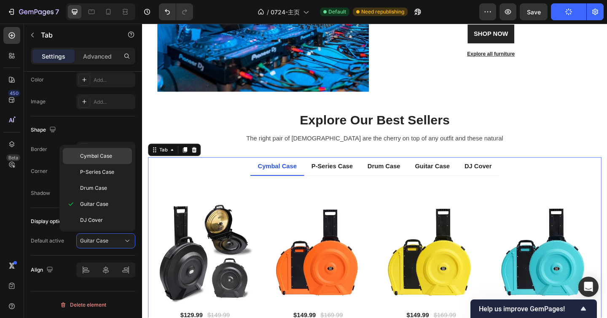
click at [113, 159] on p "Cymbal Case" at bounding box center [104, 156] width 48 height 8
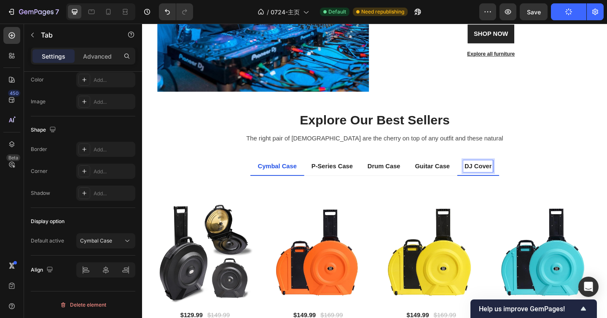
click at [503, 178] on p "DJ Cover" at bounding box center [507, 179] width 29 height 10
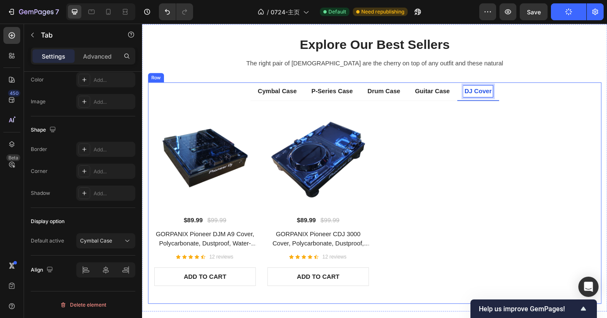
scroll to position [930, 0]
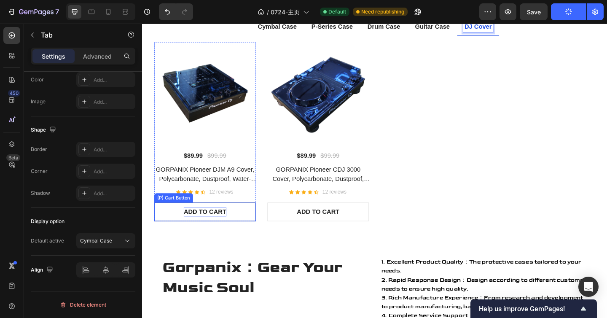
click at [224, 228] on button "ADD TO CART" at bounding box center [210, 228] width 110 height 20
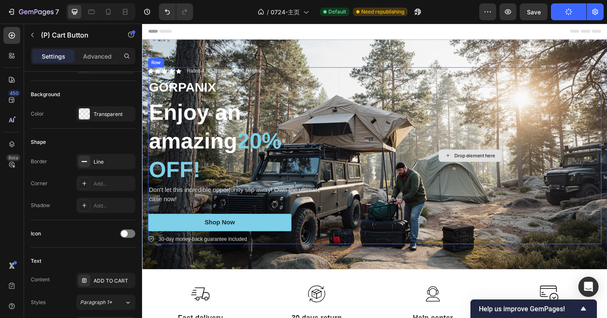
scroll to position [160, 0]
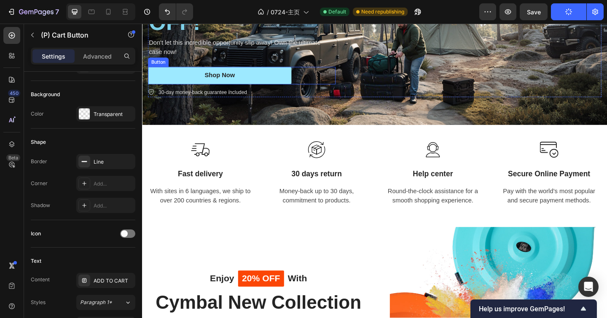
click at [253, 85] on link "Shop Now" at bounding box center [226, 80] width 156 height 19
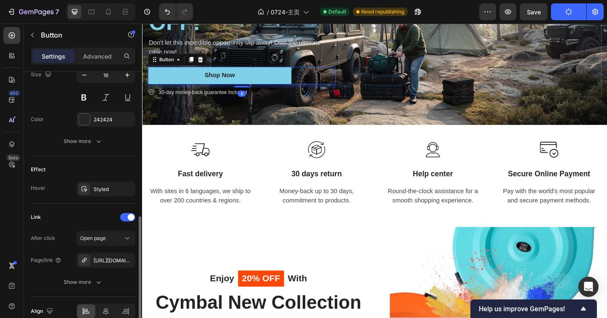
scroll to position [400, 0]
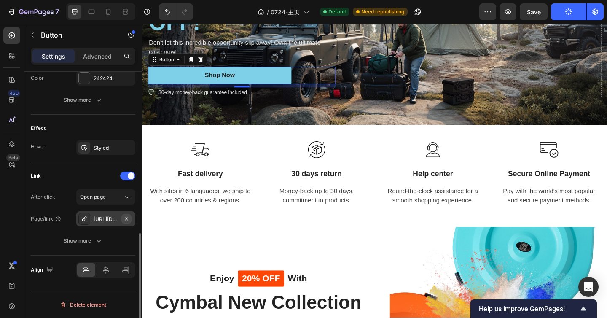
click at [122, 217] on button "button" at bounding box center [126, 219] width 10 height 10
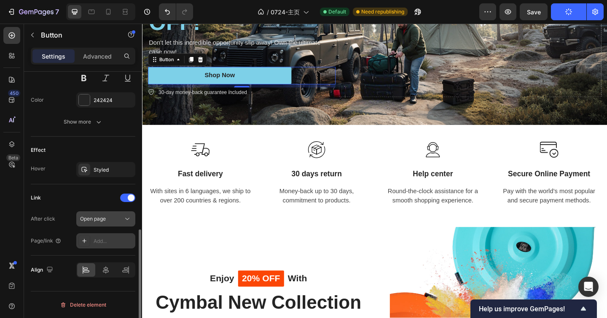
scroll to position [378, 0]
click at [118, 241] on div "Add..." at bounding box center [114, 241] width 40 height 8
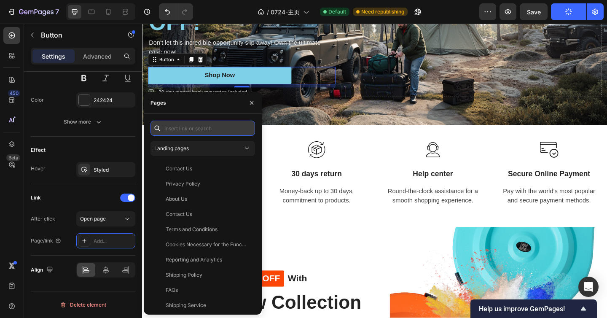
click at [200, 124] on input "text" at bounding box center [202, 128] width 105 height 15
paste input "[URL][DOMAIN_NAME]"
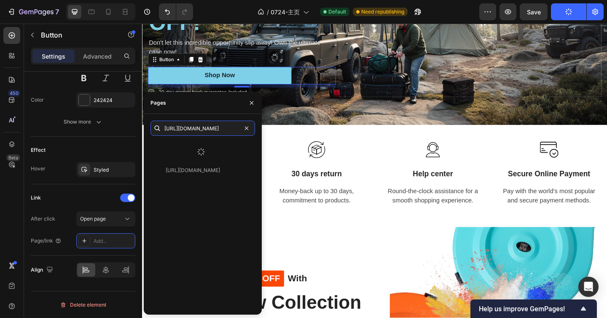
type input "[URL][DOMAIN_NAME]"
click at [207, 145] on div at bounding box center [200, 152] width 101 height 22
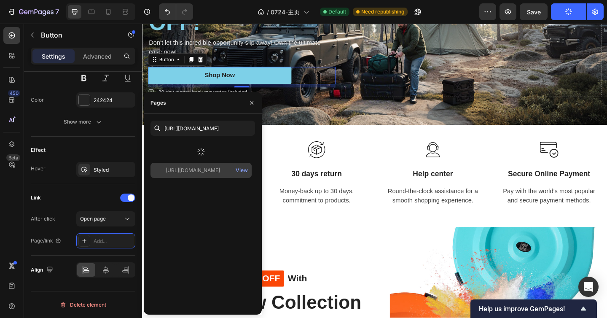
click at [209, 166] on div "[URL][DOMAIN_NAME]" at bounding box center [193, 170] width 54 height 8
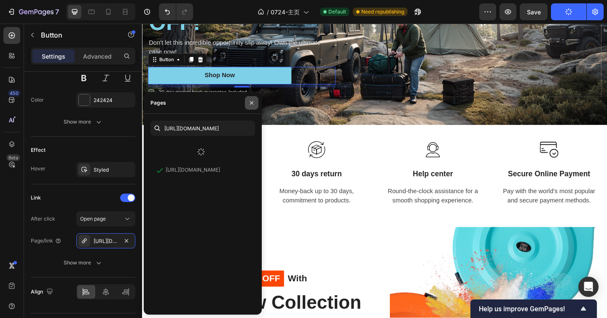
click at [250, 105] on icon "button" at bounding box center [251, 102] width 7 height 7
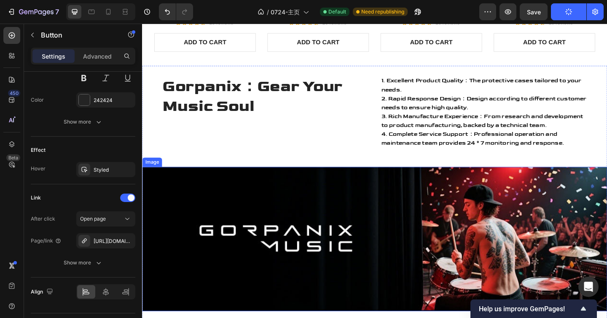
scroll to position [1308, 0]
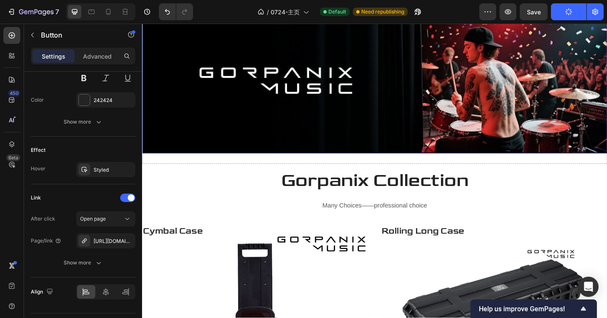
click at [347, 129] on img at bounding box center [395, 86] width 506 height 156
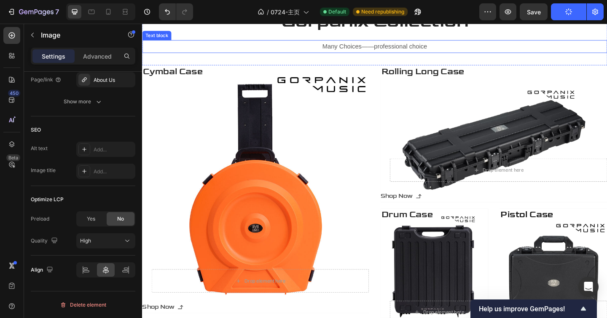
scroll to position [1615, 0]
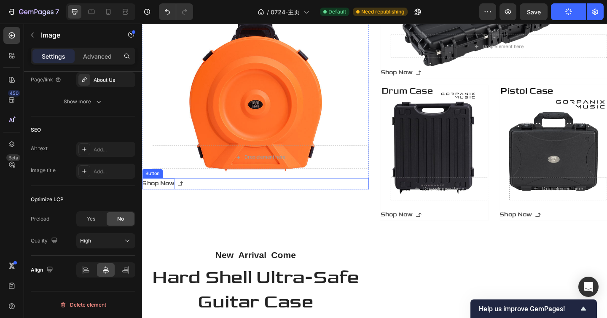
click at [175, 201] on p "Shop Now" at bounding box center [159, 198] width 35 height 12
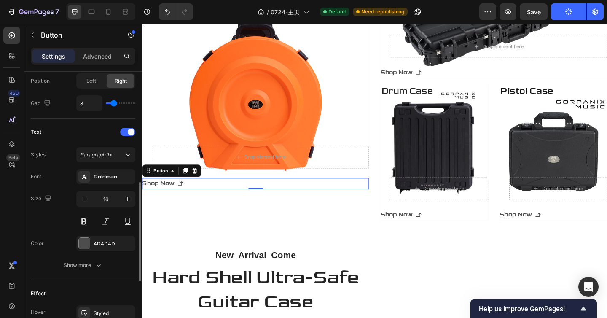
scroll to position [461, 0]
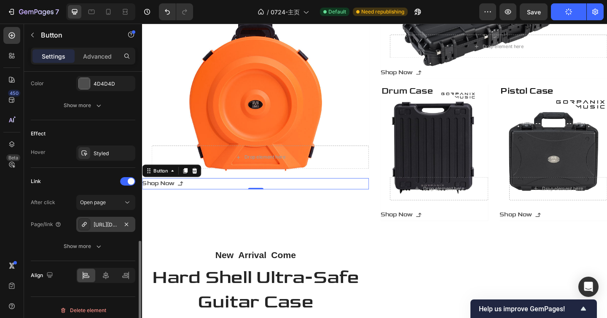
click at [119, 223] on div "[URL][DOMAIN_NAME]" at bounding box center [105, 224] width 59 height 15
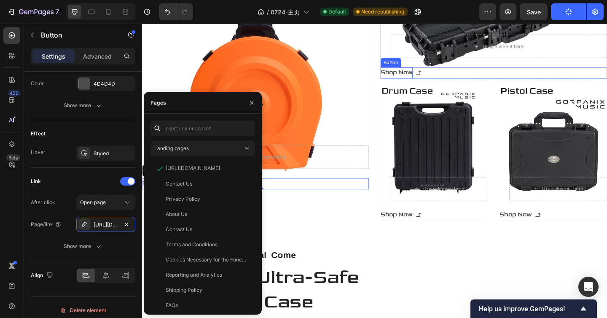
click at [427, 75] on p "Shop Now" at bounding box center [418, 77] width 35 height 12
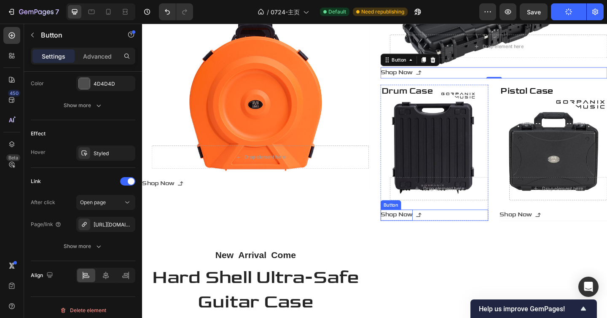
click at [410, 231] on p "Shop Now" at bounding box center [418, 232] width 35 height 12
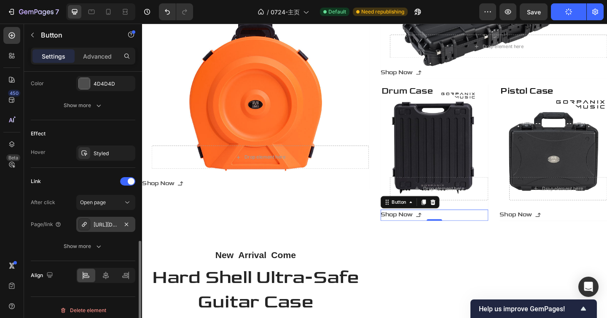
click at [110, 231] on div "[URL][DOMAIN_NAME]" at bounding box center [105, 224] width 59 height 15
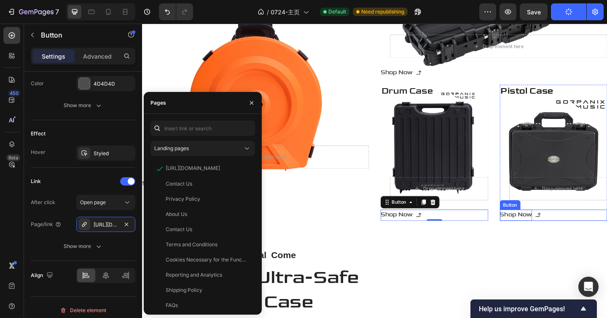
click at [533, 233] on p "Shop Now" at bounding box center [548, 232] width 35 height 12
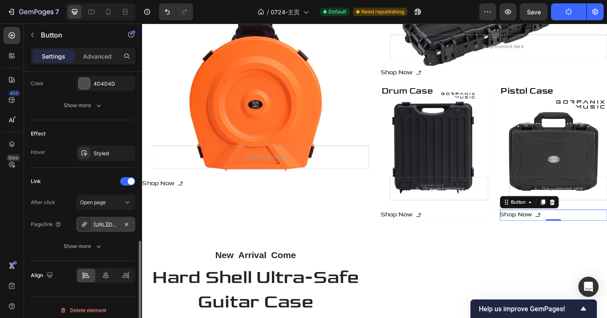
click at [91, 229] on div "[URL][DOMAIN_NAME]" at bounding box center [105, 224] width 59 height 15
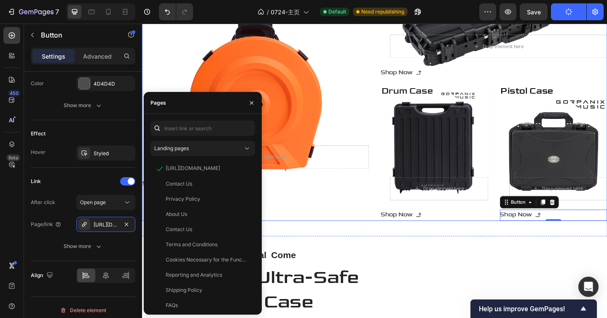
click at [357, 221] on div "Cymbal Case Heading Drop element here Row Shop Now Button Hero Banner" at bounding box center [265, 86] width 247 height 303
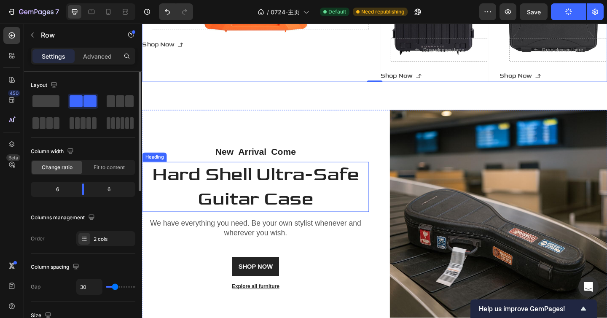
scroll to position [1793, 0]
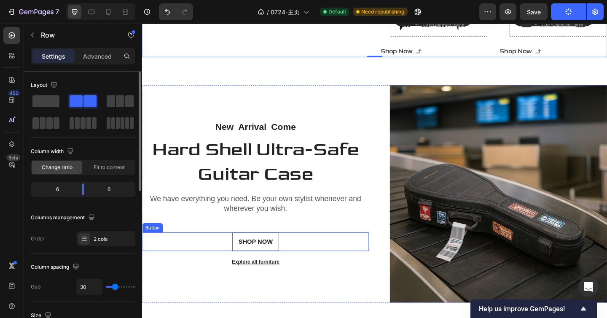
click at [268, 252] on link "SHOP NOW" at bounding box center [265, 261] width 51 height 20
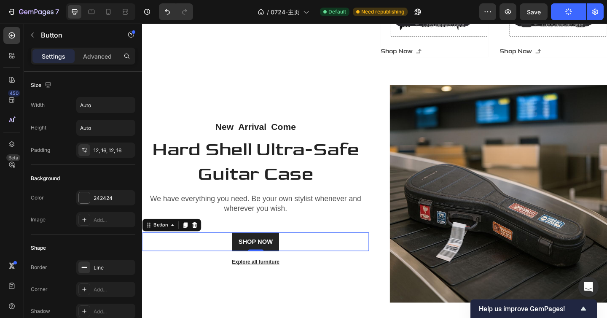
scroll to position [400, 0]
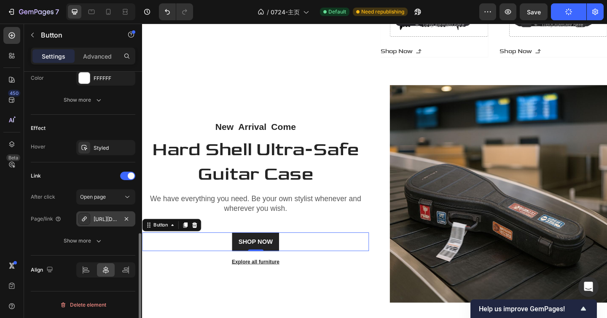
click at [90, 218] on div at bounding box center [84, 219] width 12 height 12
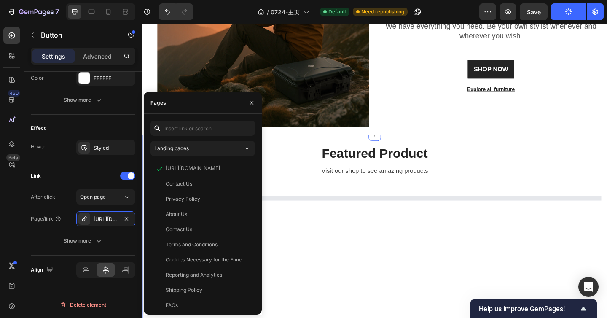
scroll to position [2169, 0]
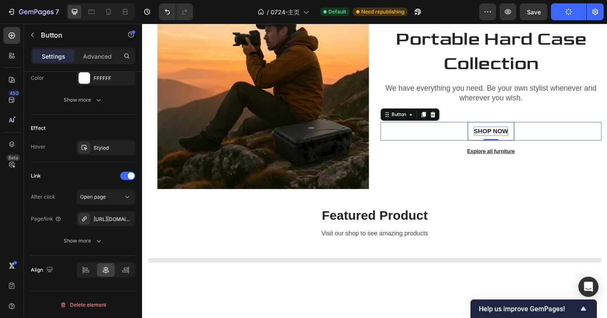
click at [516, 139] on p "SHOP NOW" at bounding box center [522, 141] width 38 height 10
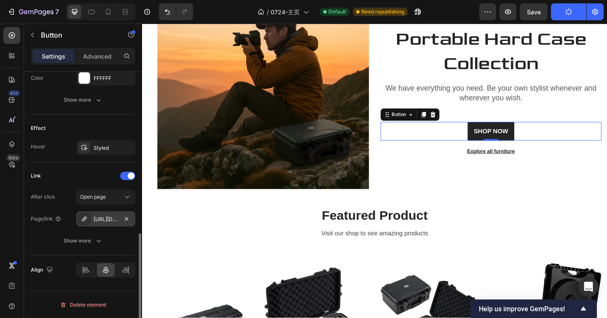
click at [89, 224] on div at bounding box center [84, 219] width 12 height 12
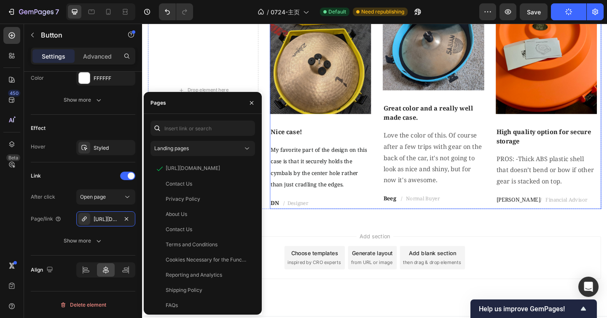
scroll to position [2903, 0]
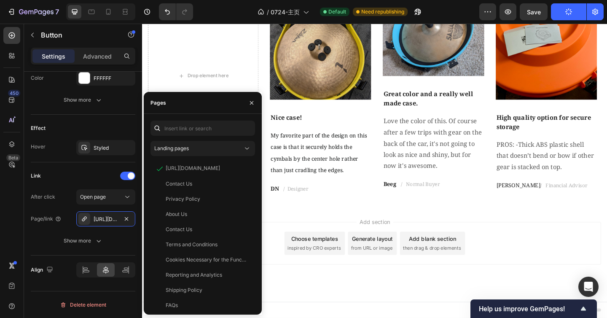
click at [572, 11] on button "Publish" at bounding box center [568, 11] width 35 height 17
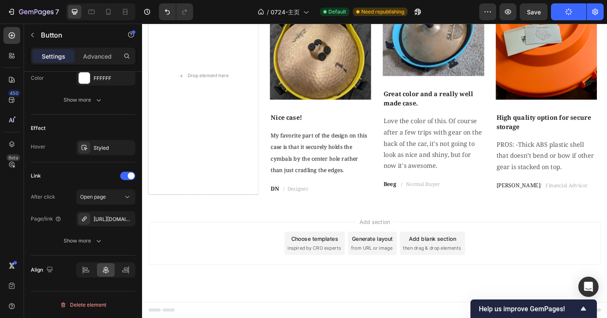
click at [562, 18] on button "Publish" at bounding box center [568, 11] width 35 height 17
click at [567, 15] on button "Publish" at bounding box center [568, 11] width 35 height 17
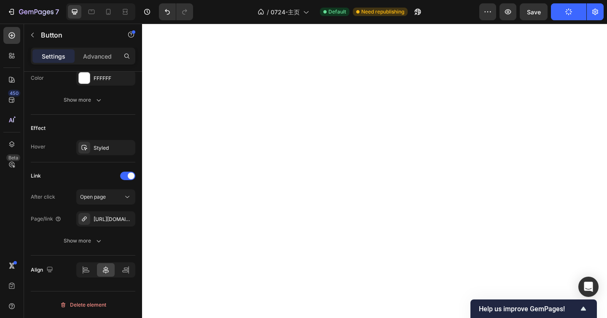
scroll to position [0, 0]
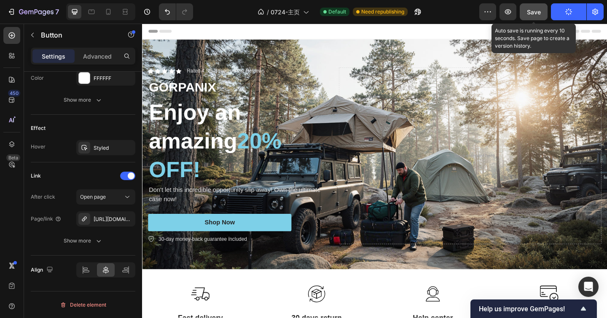
click at [531, 16] on div "Save" at bounding box center [534, 12] width 14 height 9
